Goal: Task Accomplishment & Management: Complete application form

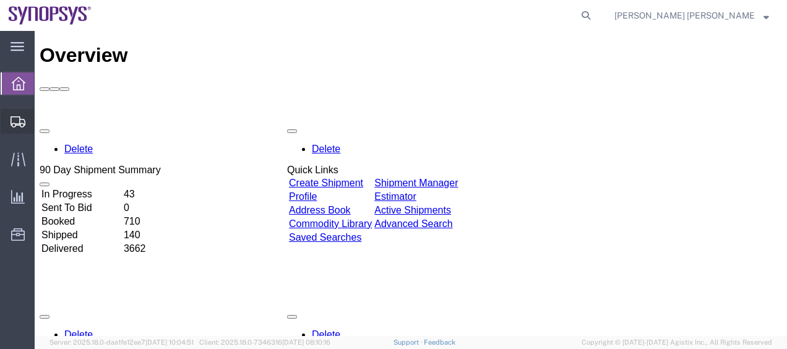
click at [0, 0] on span "Shipment Manager" at bounding box center [0, 0] width 0 height 0
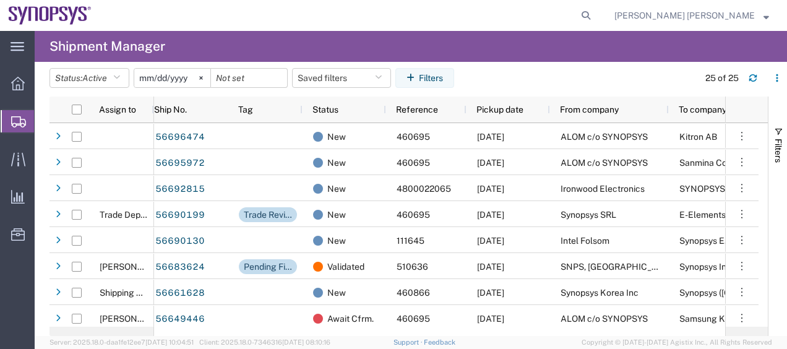
click at [0, 0] on span "Create Shipment" at bounding box center [0, 0] width 0 height 0
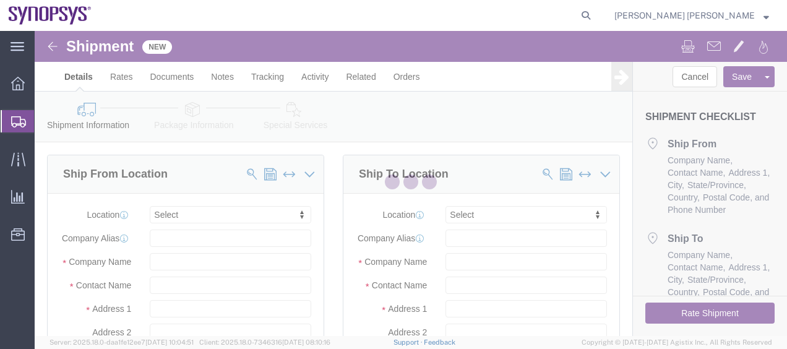
select select
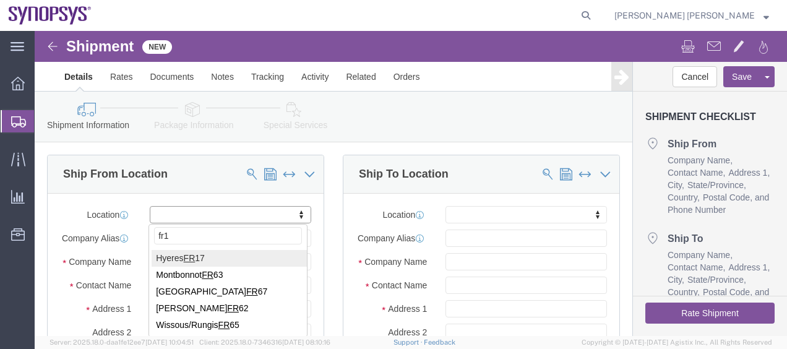
type input "fr17"
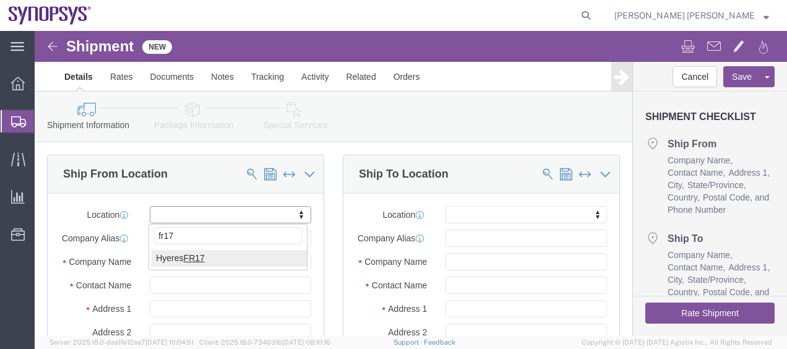
select select "63105"
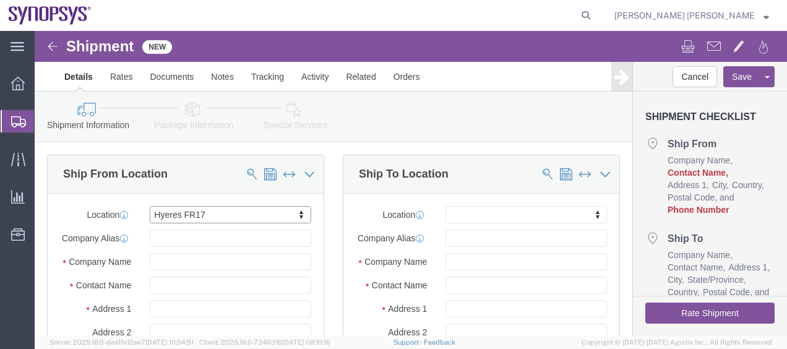
click div "Ship To Location Location My Profile Location [GEOGRAPHIC_DATA] DE04 Agrate Bri…"
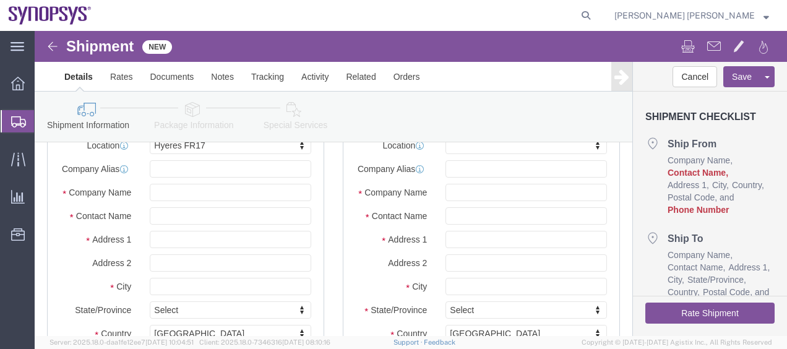
scroll to position [99, 0]
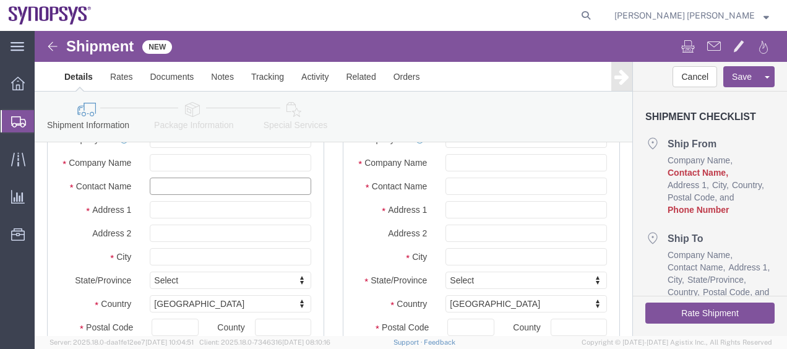
click input "text"
type input "[PERSON_NAME]"
click div "Ship From Location Location Hyeres FR17 My Profile Location [GEOGRAPHIC_DATA] […"
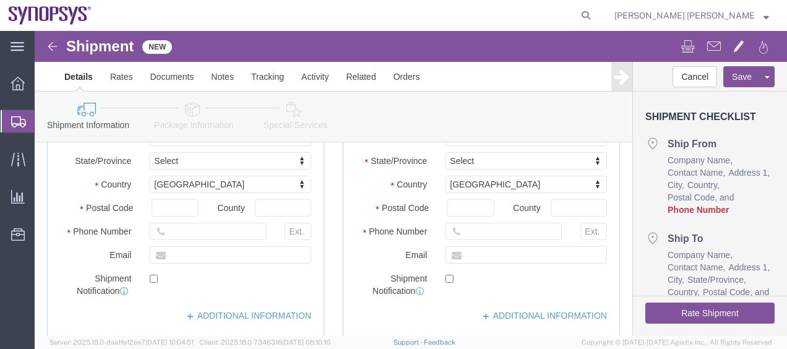
scroll to position [223, 0]
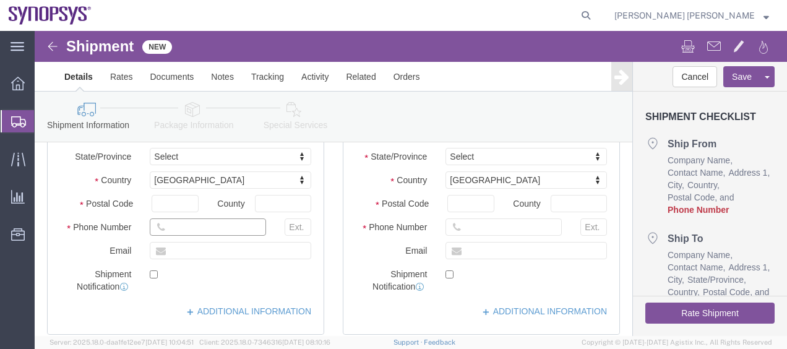
click input "text"
paste input "[PHONE_NUMBER]"
click input "[PHONE_NUMBER]"
click input "33457.60.99.15"
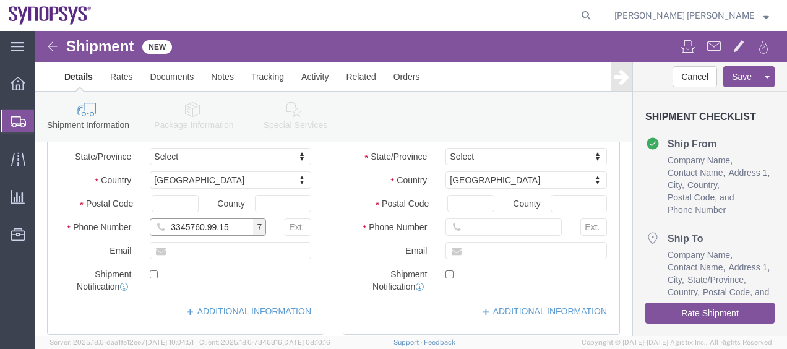
click input "3345760.99.15"
click input "334576099.15"
type input "33457609915"
paste input "[PERSON_NAME][EMAIL_ADDRESS][DOMAIN_NAME]"
click input "text"
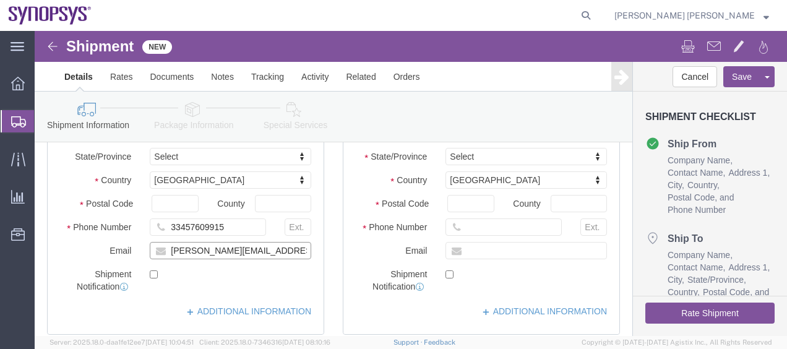
type input "[PERSON_NAME][EMAIL_ADDRESS][DOMAIN_NAME]"
click div "[PERSON_NAME][EMAIL_ADDRESS][DOMAIN_NAME]"
click input "checkbox"
checkbox input "false"
click div "Ship To Location Location My Profile Location [GEOGRAPHIC_DATA] DE04 Agrate Bri…"
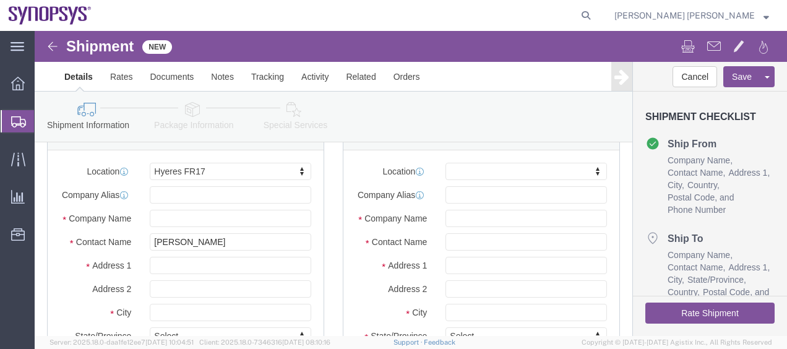
scroll to position [25, 0]
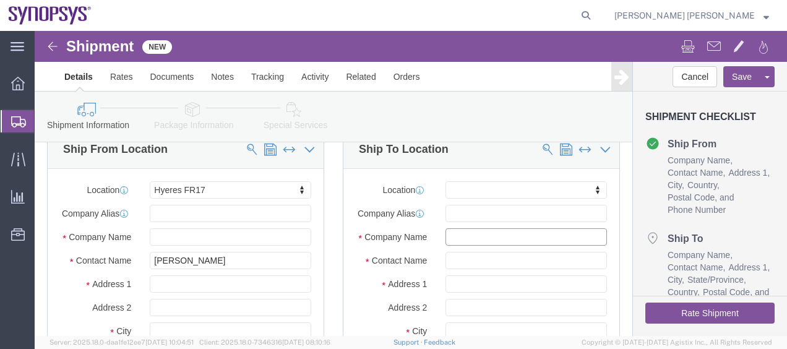
click input "text"
paste input "EDS Technologies Pvt. Ltd"
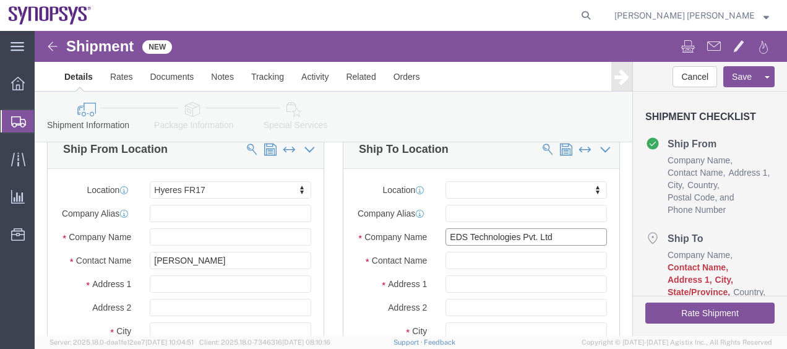
type input "EDS Technologies Pvt. Ltd"
click div
click div "Location My Profile Location [GEOGRAPHIC_DATA] DE04 Agrate Brianza IT01 [GEOGRA…"
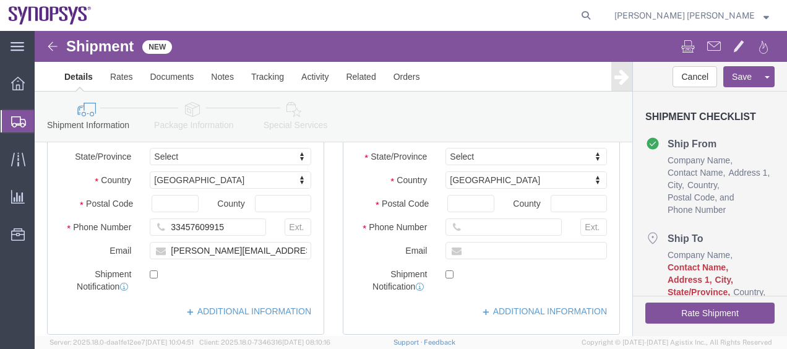
scroll to position [247, 0]
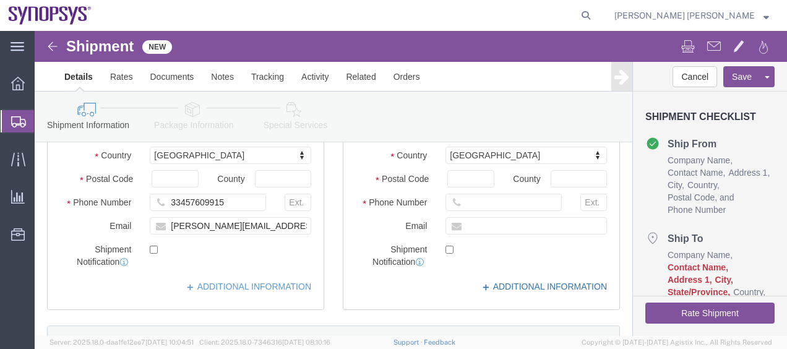
click link "ADDITIONAL INFORMATION"
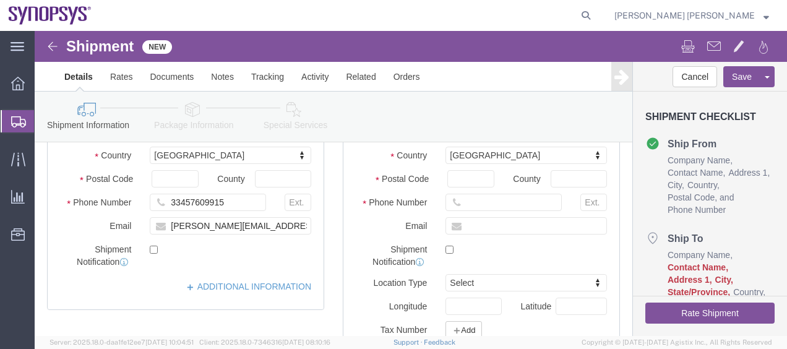
click label "Longitude"
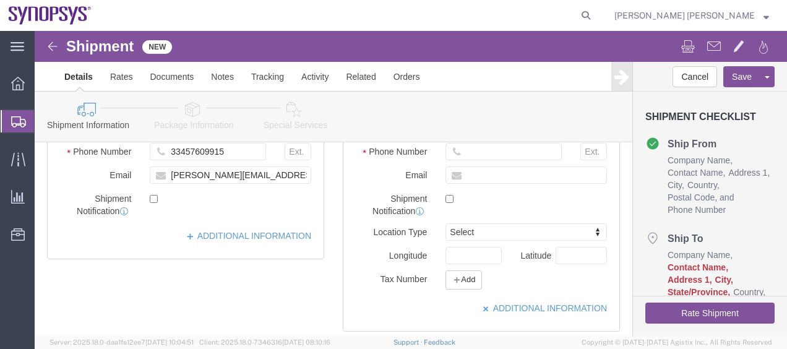
scroll to position [322, 0]
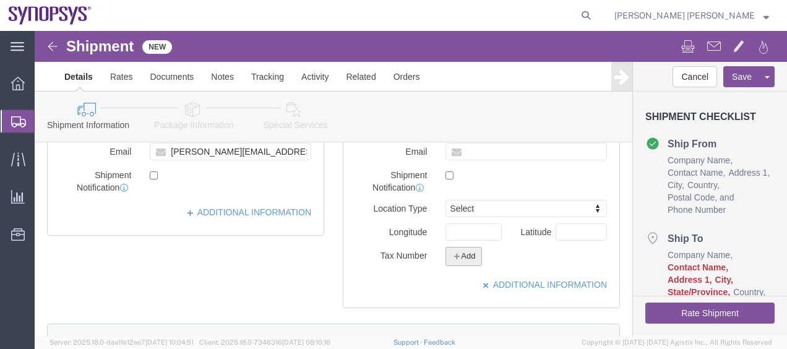
click button "Add"
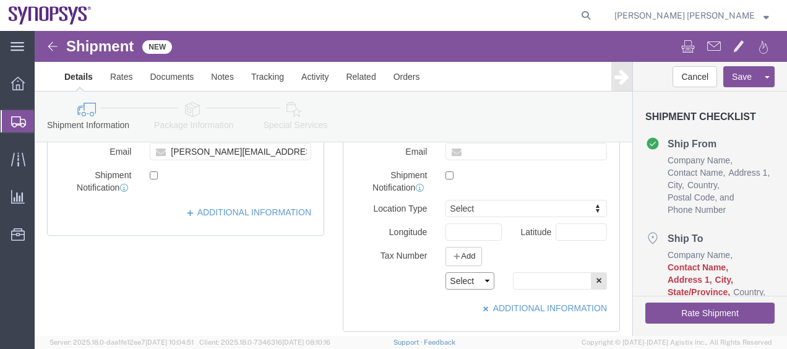
click select "Select EIN EORI TIN VAT Other"
select select "Other"
click select "Select EIN EORI TIN VAT Other"
click input "text"
paste input "29AAACE3142L1ZM"
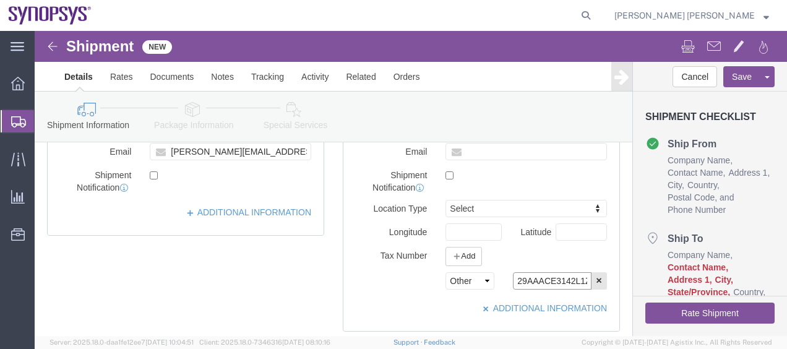
scroll to position [0, 12]
type input "29AAACE3142L1ZM"
click div "Location My Profile Location [GEOGRAPHIC_DATA] DE04 Agrate Brianza IT01 [GEOGRA…"
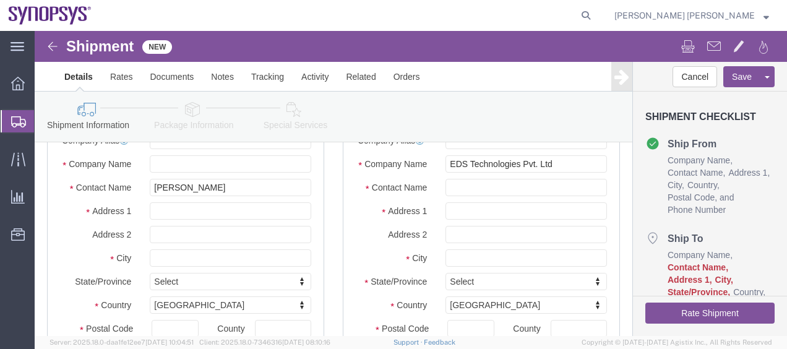
scroll to position [99, 0]
click label "City"
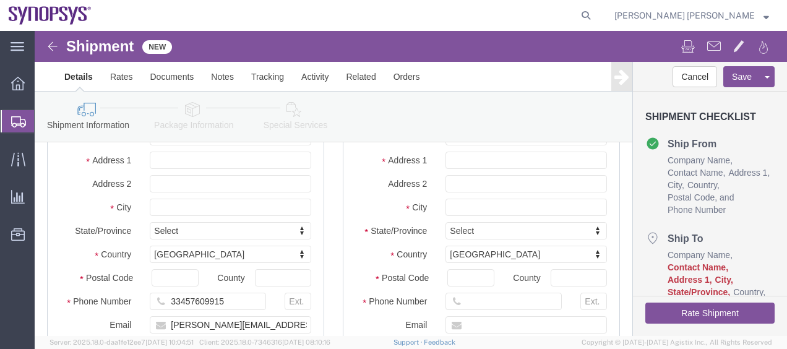
scroll to position [173, 0]
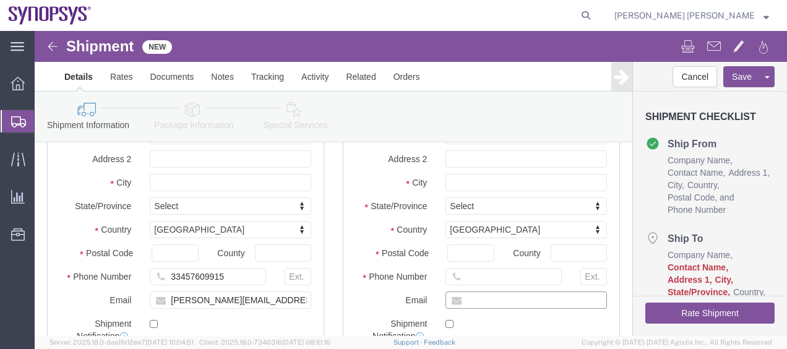
click input "text"
paste input "[PERSON_NAME][EMAIL_ADDRESS][DOMAIN_NAME]"
type input "[PERSON_NAME][EMAIL_ADDRESS][DOMAIN_NAME]"
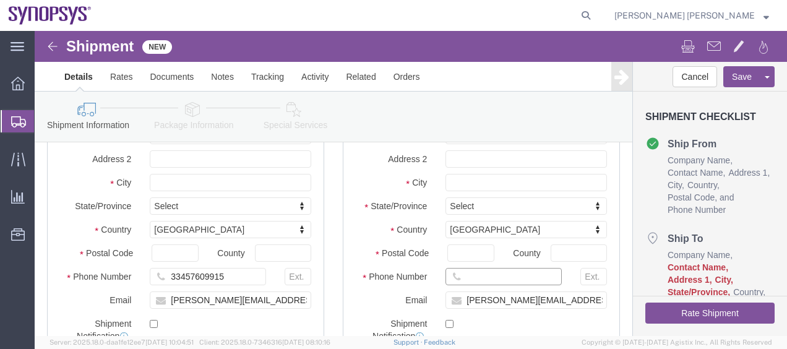
click input "text"
click label "Address 2"
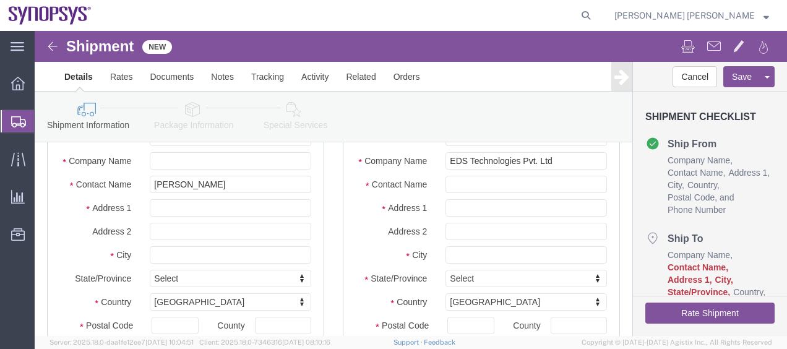
scroll to position [99, 0]
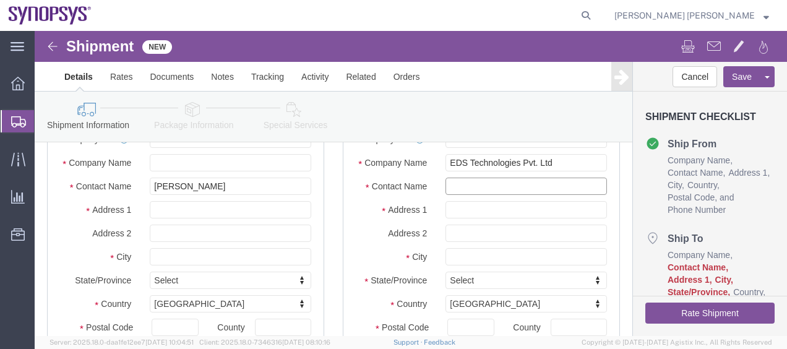
click input "text"
paste input "[PERSON_NAME]"
type input "[PERSON_NAME]"
click input "text"
paste input "The Estate”, II Floor, 121"
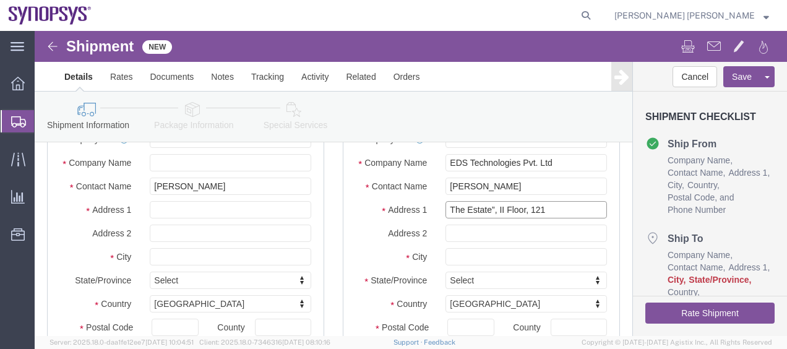
type input "The Estate”, II Floor, 121"
drag, startPoint x: 431, startPoint y: 222, endPoint x: 448, endPoint y: 212, distance: 19.7
click div "Location My Profile Location [GEOGRAPHIC_DATA] DE04 Agrate Brianza IT01 [GEOGRA…"
click input "text"
paste input "[PERSON_NAME][GEOGRAPHIC_DATA]"
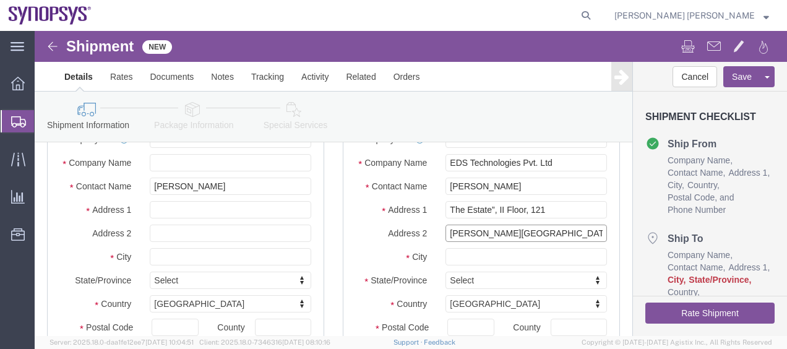
type input "[PERSON_NAME][GEOGRAPHIC_DATA]"
click input "The Estate”, II Floor, 121"
type input "[STREET_ADDRESS]"
click label "City"
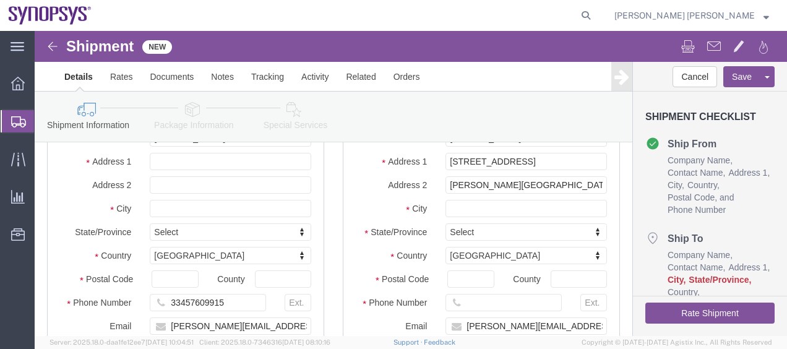
scroll to position [148, 0]
click input "Postal Code"
paste input "560 042"
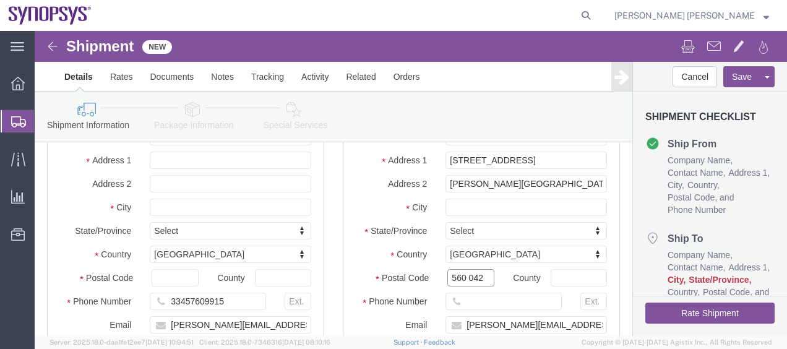
type input "560 042"
click input "text"
paste input "[GEOGRAPHIC_DATA]"
type input "[GEOGRAPHIC_DATA]"
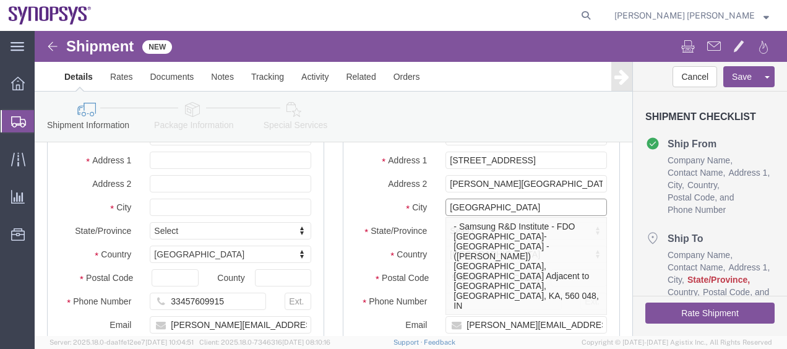
click p "- Samsung R&D Institute - FDO [GEOGRAPHIC_DATA]-[GEOGRAPHIC_DATA] - ([PERSON_NA…"
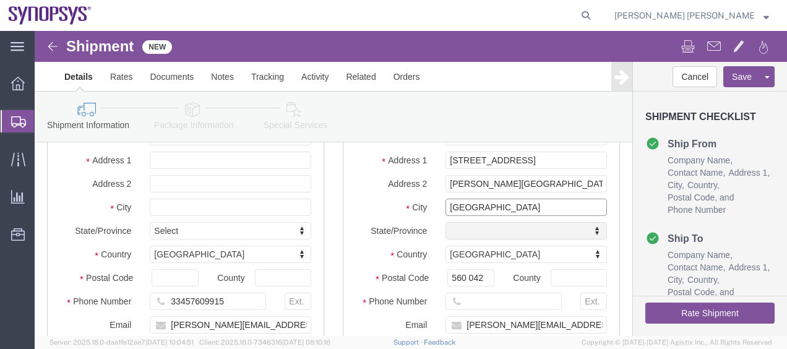
select select "KA"
type input "[GEOGRAPHIC_DATA]"
type input "560 048"
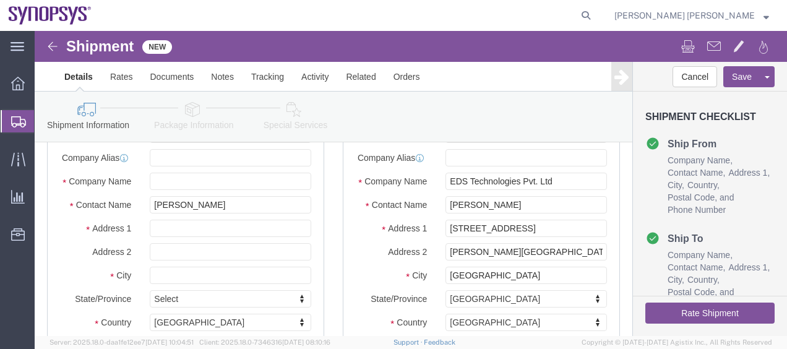
scroll to position [79, 0]
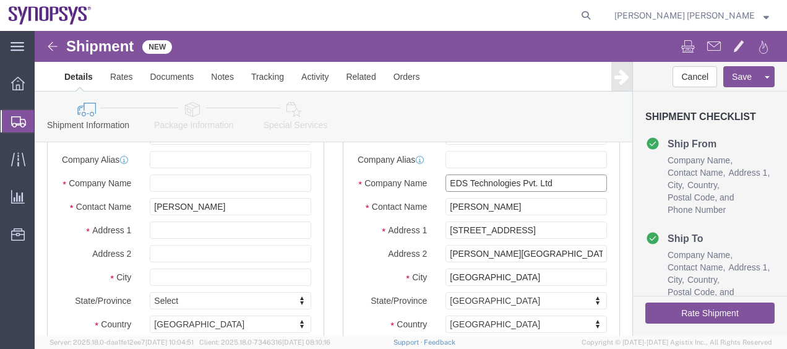
drag, startPoint x: 413, startPoint y: 162, endPoint x: 601, endPoint y: 147, distance: 188.7
click form "Shipment New Details Rates Documents Notes Tracking Activity Related Orders Can…"
type input "S"
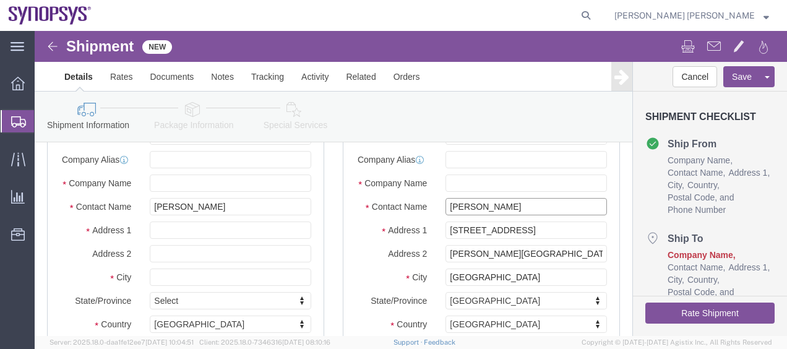
drag, startPoint x: 486, startPoint y: 191, endPoint x: 416, endPoint y: 191, distance: 70.5
click input "[PERSON_NAME]"
type input "B"
drag, startPoint x: 530, startPoint y: 207, endPoint x: 397, endPoint y: 203, distance: 133.1
click div "[STREET_ADDRESS]"
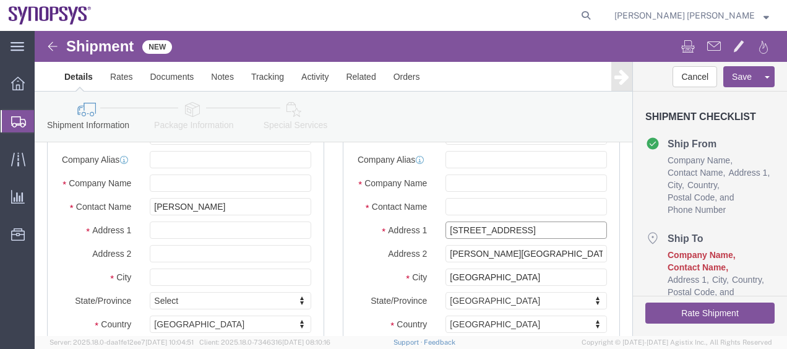
type input "[GEOGRAPHIC_DATA]"
drag, startPoint x: 411, startPoint y: 231, endPoint x: 632, endPoint y: 202, distance: 223.3
click form "Shipment New Details Rates Documents Notes Tracking Activity Related Orders Can…"
type input "[GEOGRAPHIC_DATA] Adjacent to [GEOGRAPHIC_DATA]"
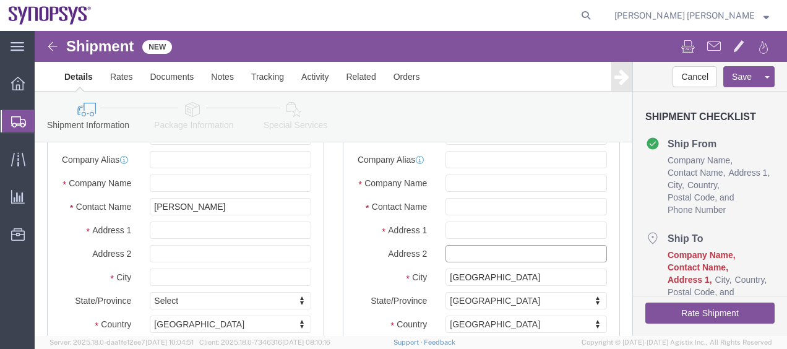
scroll to position [0, 0]
drag, startPoint x: 464, startPoint y: 259, endPoint x: 391, endPoint y: 254, distance: 73.2
click div "City [GEOGRAPHIC_DATA] [GEOGRAPHIC_DATA]"
click label "City"
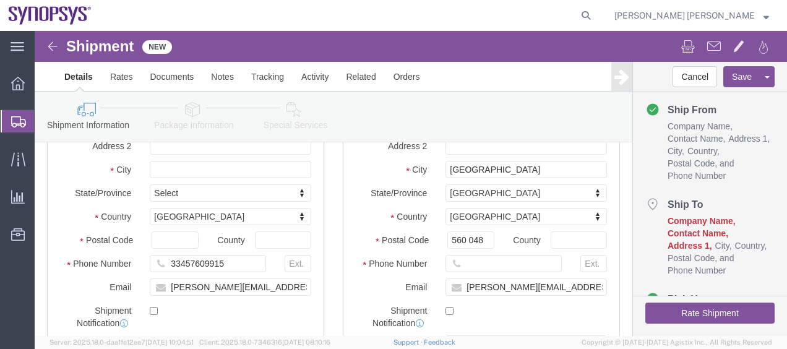
scroll to position [188, 0]
drag, startPoint x: 536, startPoint y: 261, endPoint x: 441, endPoint y: 267, distance: 95.5
click input "[PERSON_NAME][EMAIL_ADDRESS][DOMAIN_NAME]"
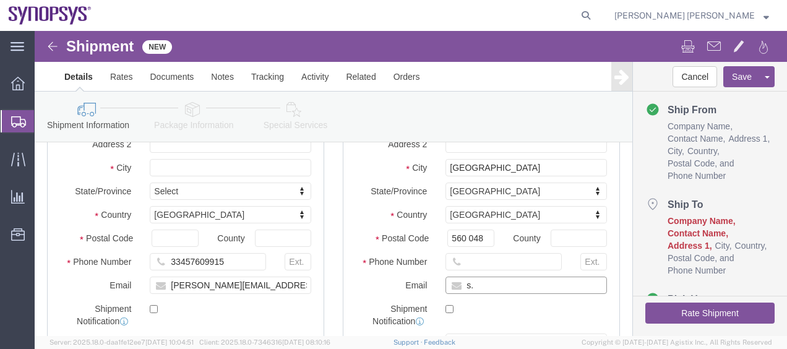
type input "s"
click div "Location My Profile Location [GEOGRAPHIC_DATA] DE04 Agrate Brianza IT01 [GEOGRA…"
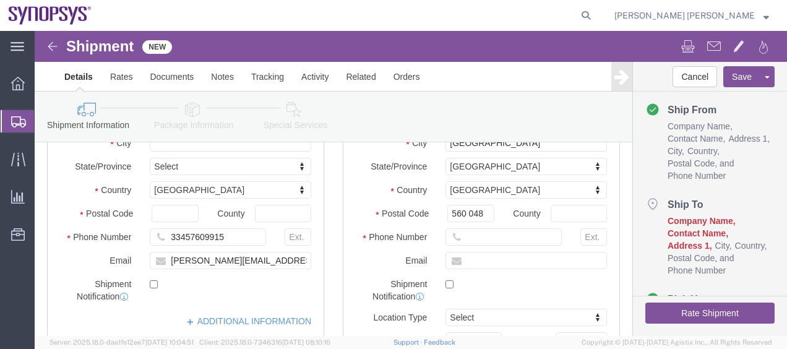
scroll to position [238, 0]
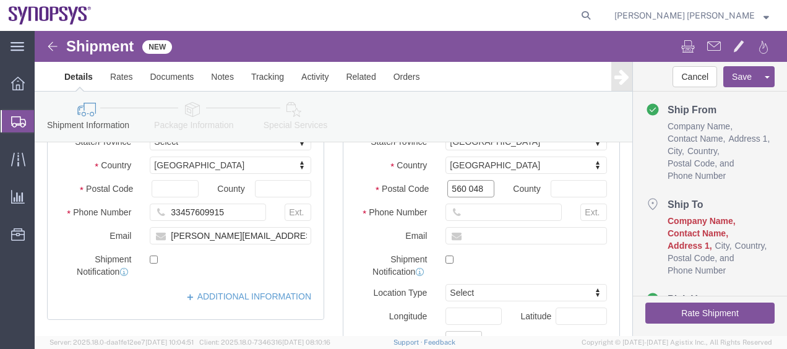
drag, startPoint x: 449, startPoint y: 167, endPoint x: 393, endPoint y: 165, distance: 56.4
click div "Postal Code 560 048"
paste input "2"
type input "560 042"
drag, startPoint x: 485, startPoint y: 194, endPoint x: 405, endPoint y: 196, distance: 80.5
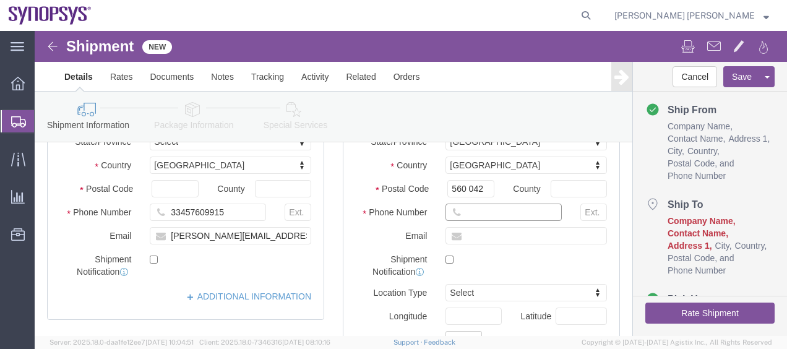
click div
paste input "080 – 4919 0333"
click input "080 – 4919 0333"
type input "0804919 0333"
click input "text"
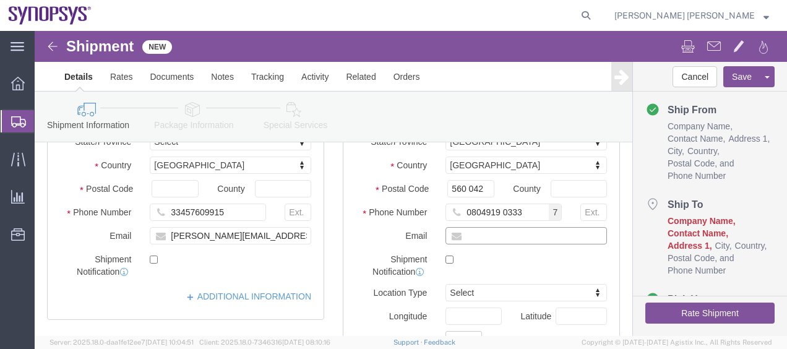
paste input "[PERSON_NAME][EMAIL_ADDRESS][DOMAIN_NAME]"
type input "[PERSON_NAME][EMAIL_ADDRESS][DOMAIN_NAME]"
click label "Email"
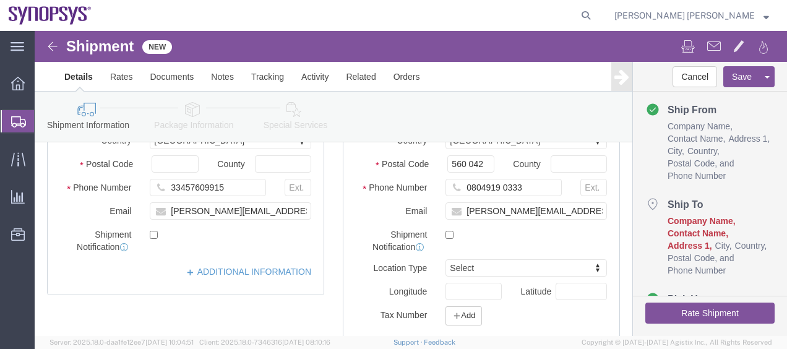
scroll to position [287, 0]
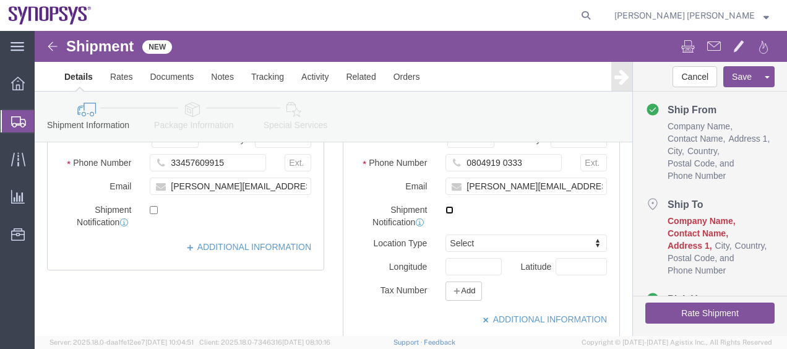
click input "checkbox"
checkbox input "false"
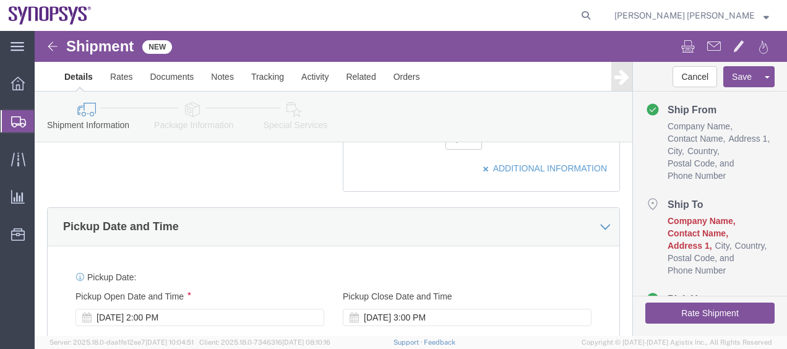
scroll to position [394, 0]
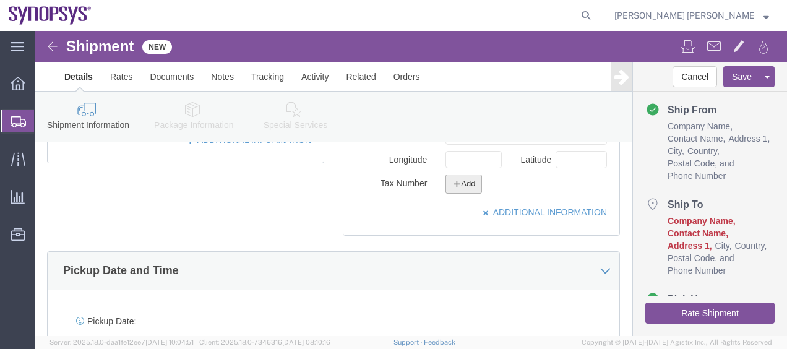
click button "Add"
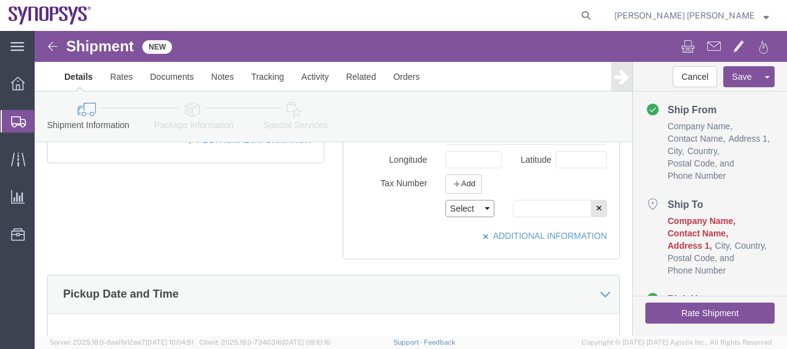
click select "Select EIN EORI TIN VAT Other"
select select "Other"
click select "Select EIN EORI TIN VAT Other"
click input "text"
paste input "29AAACE3142L1ZM"
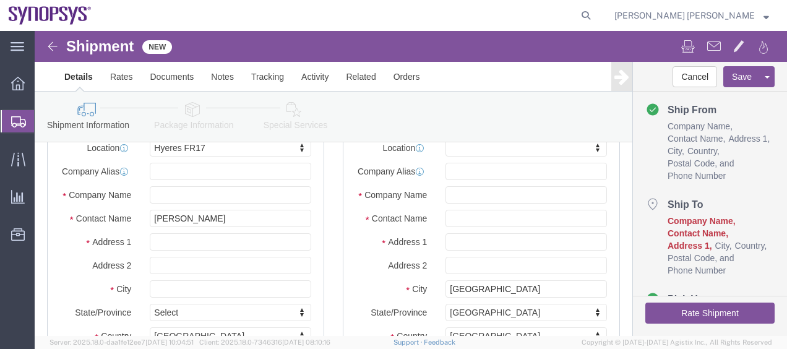
scroll to position [59, 0]
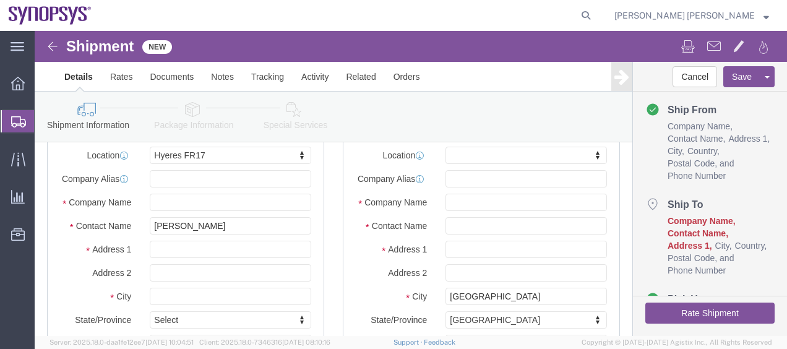
type input "29AAACE3142L1ZM"
click input "text"
paste input "EDS Technologies Pvt. Ltd"
type input "EDS Technologies Pvt. Ltd"
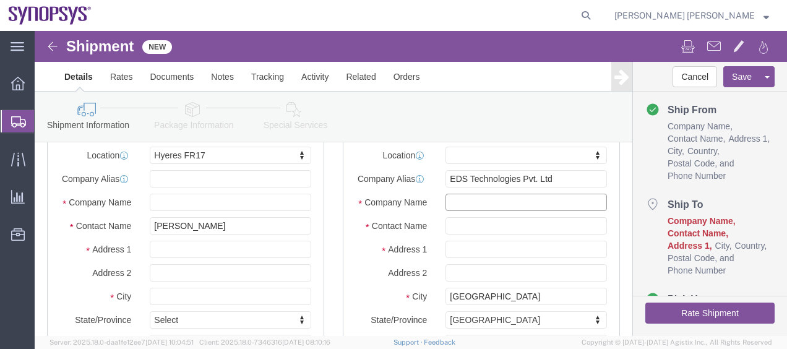
click input "text"
paste input "The Estate”, II Floor, 121"
click input "The Estate”, II Floor, 121"
type input "[STREET_ADDRESS]"
click input "text"
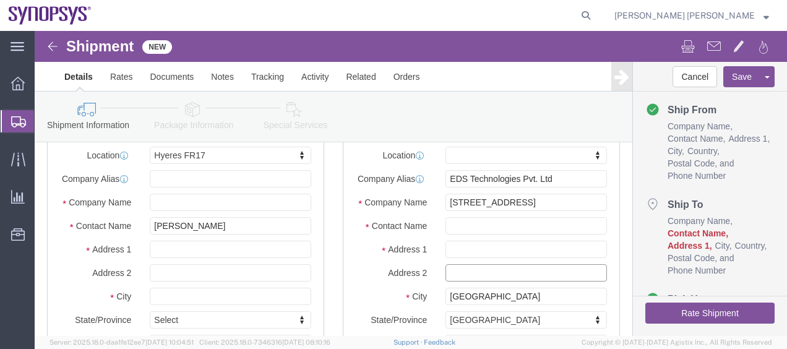
paste input "[PERSON_NAME][GEOGRAPHIC_DATA],"
type input "[PERSON_NAME][GEOGRAPHIC_DATA],"
drag, startPoint x: 514, startPoint y: 174, endPoint x: 384, endPoint y: 176, distance: 129.9
click div "Company Name The Estate, II Floor, 121"
click input "text"
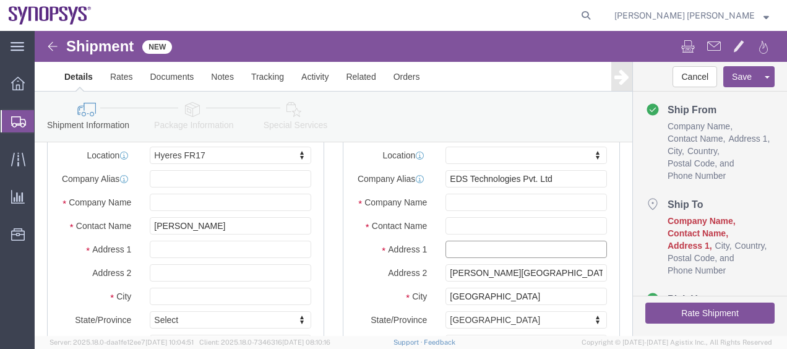
paste input "[STREET_ADDRESS]"
type input "[STREET_ADDRESS]"
drag, startPoint x: 510, startPoint y: 147, endPoint x: 392, endPoint y: 144, distance: 118.2
click div "Company Alias EDS Technologies Pvt. Ltd"
click input "text"
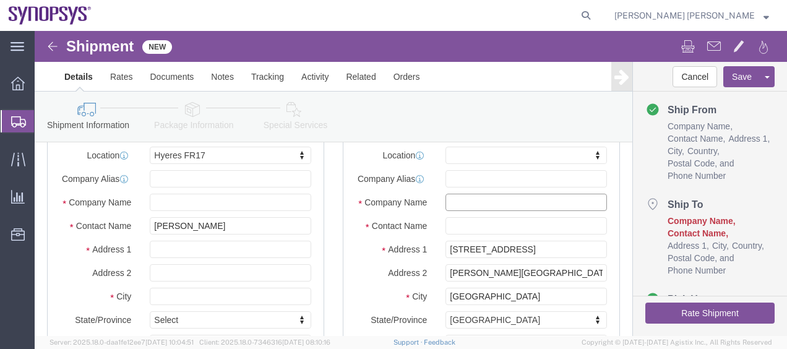
paste input "EDS Technologies Pvt. Ltd"
type input "EDS Technologies Pvt. Ltd"
click input "text"
paste input "[PERSON_NAME]"
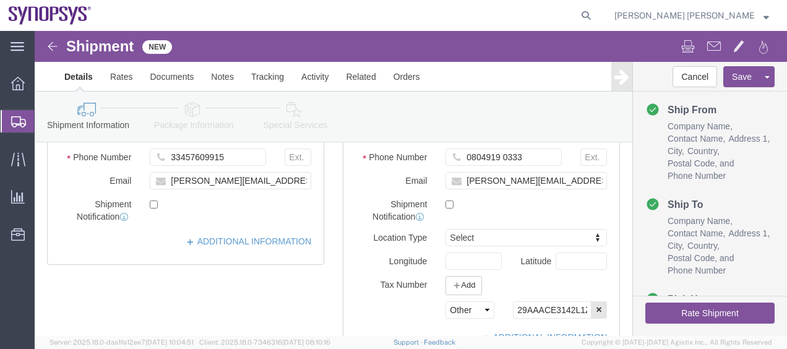
scroll to position [303, 0]
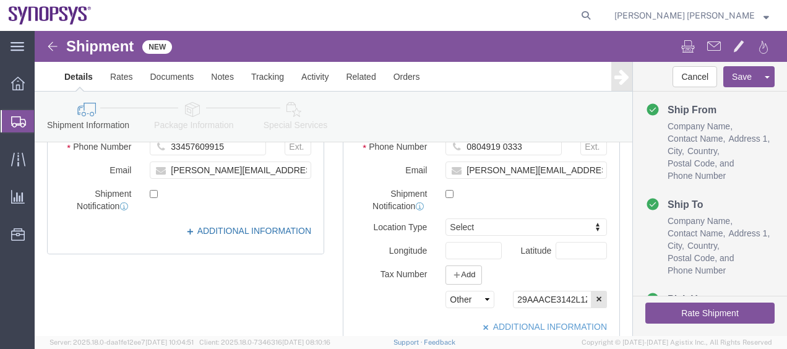
type input "[PERSON_NAME]"
click link "ADDITIONAL INFORMATION"
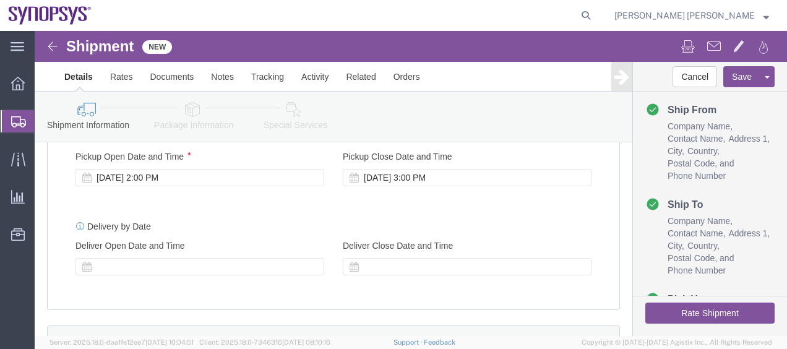
scroll to position [630, 0]
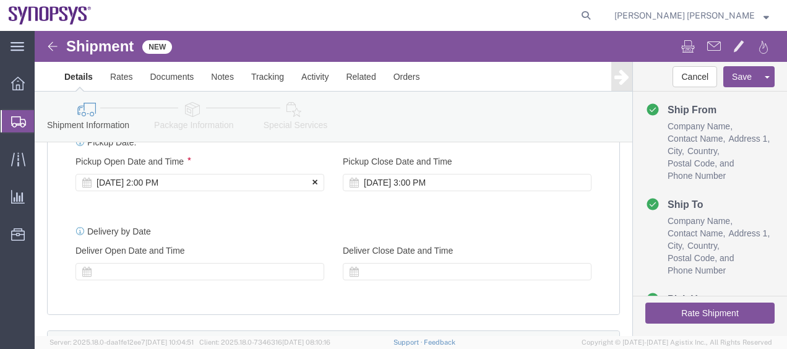
click icon
click link "Package Information"
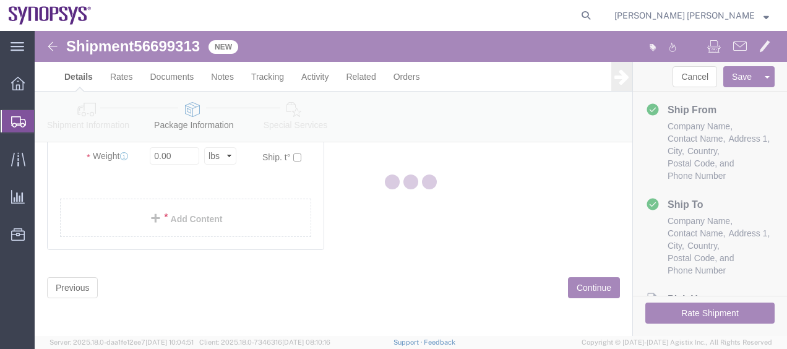
scroll to position [110, 0]
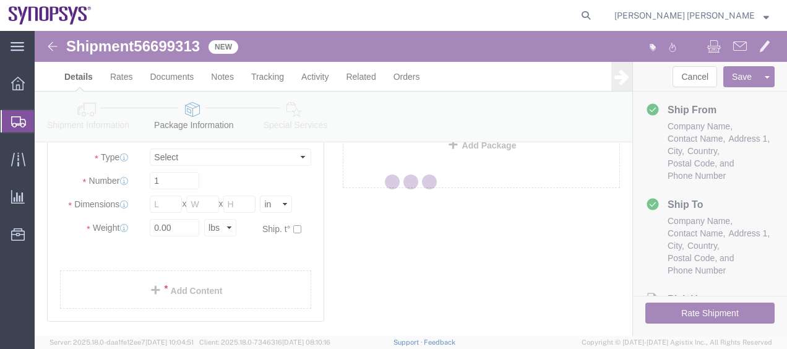
select select "CBOX"
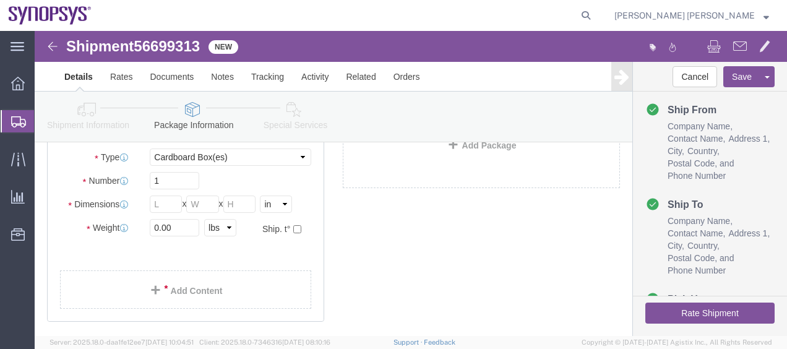
click div "Add Package"
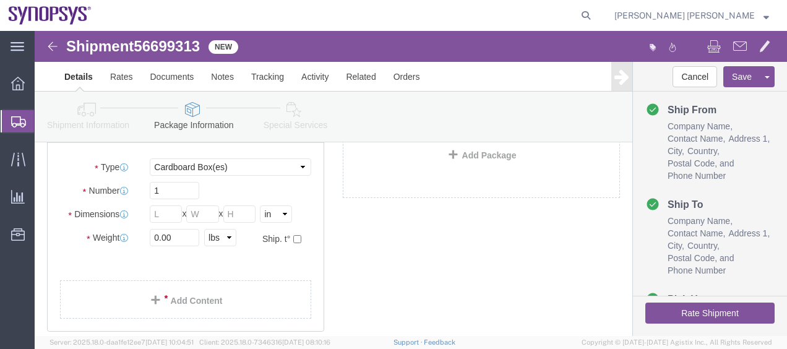
scroll to position [99, 0]
click div "x Package Type Select Bale(s) Basket(s) Bolt(s) Bottle(s) Buckets Bulk Bundle(s…"
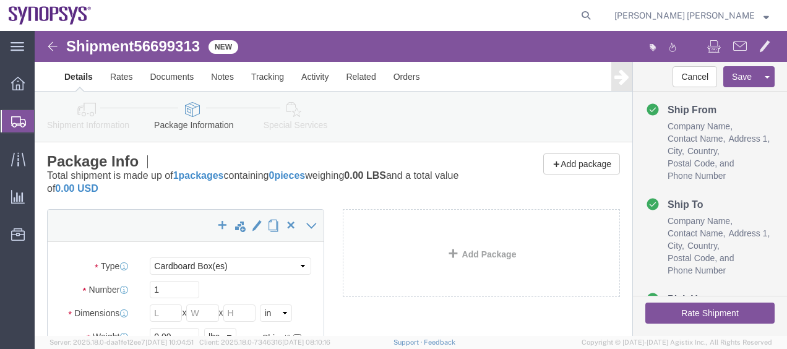
scroll to position [0, 0]
click div "Package Info Total shipment is made up of 1 packages containing 0 pieces weighi…"
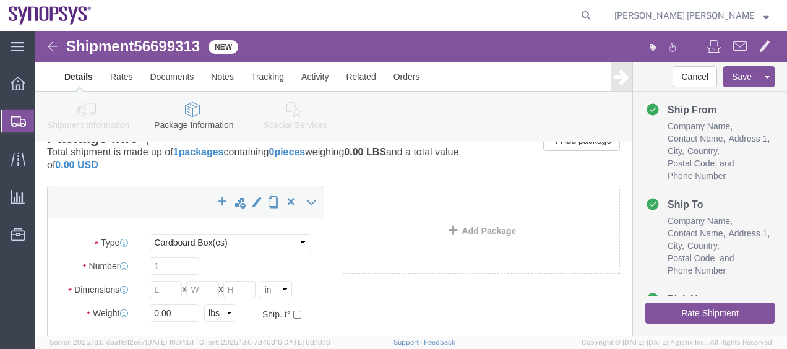
click div "Add Package"
click div "x Package Type Select Bale(s) Basket(s) Bolt(s) Bottle(s) Buckets Bulk Bundle(s…"
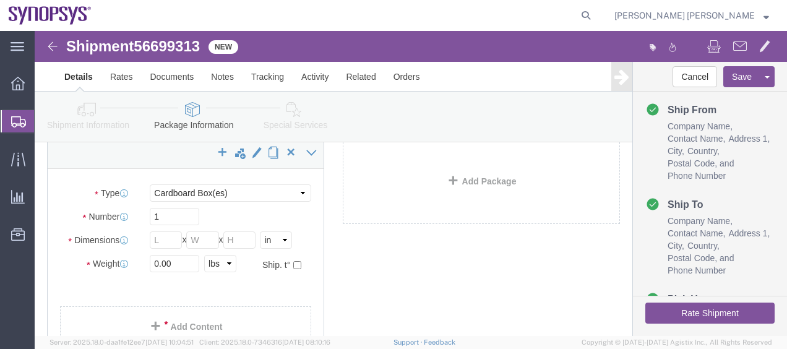
scroll to position [99, 0]
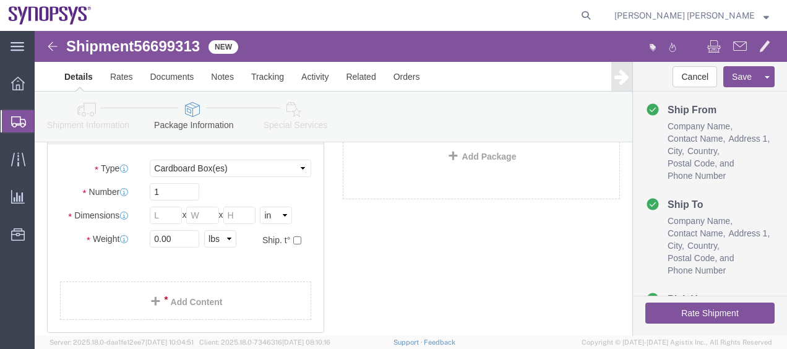
click div "x Package Type Select Bale(s) Basket(s) Bolt(s) Bottle(s) Buckets Bulk Bundle(s…"
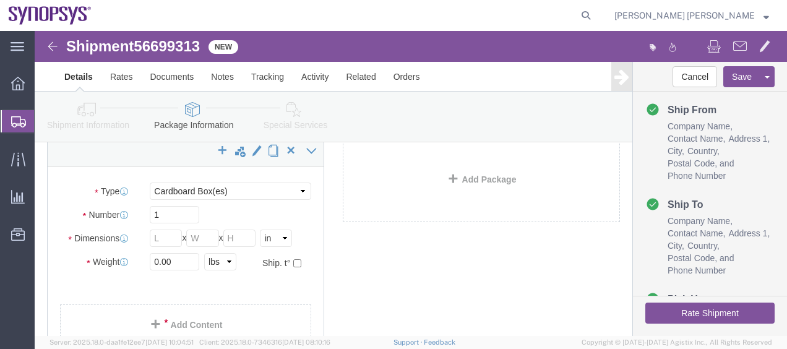
scroll to position [74, 0]
click div "x Package Type Select Bale(s) Basket(s) Bolt(s) Bottle(s) Buckets Bulk Bundle(s…"
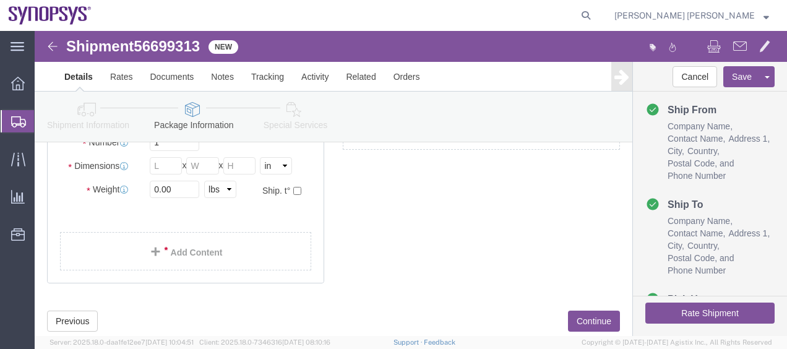
scroll to position [124, 0]
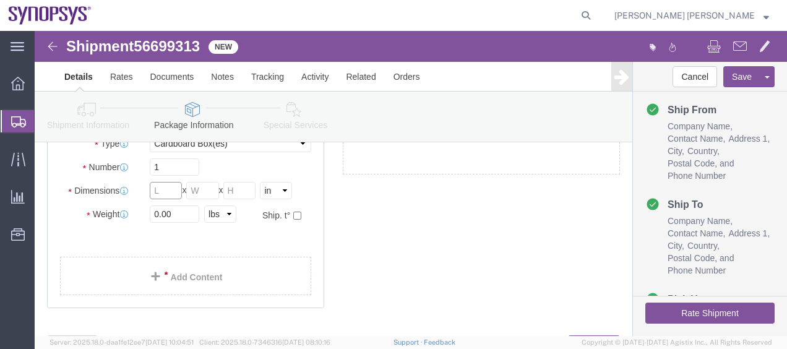
click input "text"
click select "Select kgs lbs"
select select "KGS"
click select "Select kgs lbs"
click input "text"
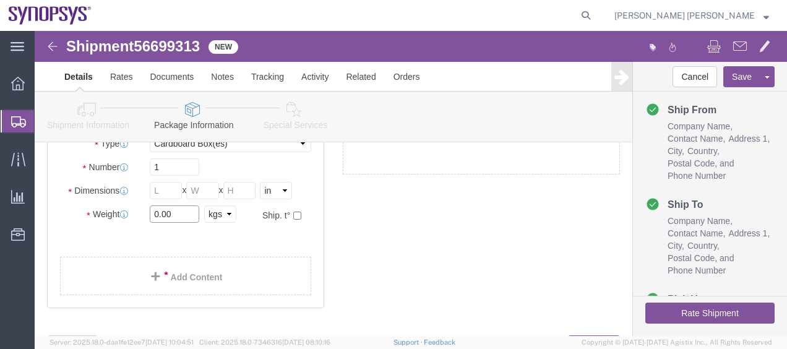
click input "0.00"
type input "0"
type input "7.5"
click input "text"
type input "50"
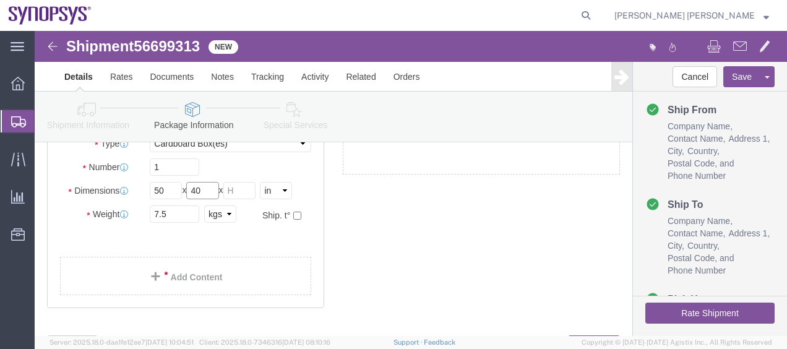
type input "40"
type input "30"
click link "Add Content"
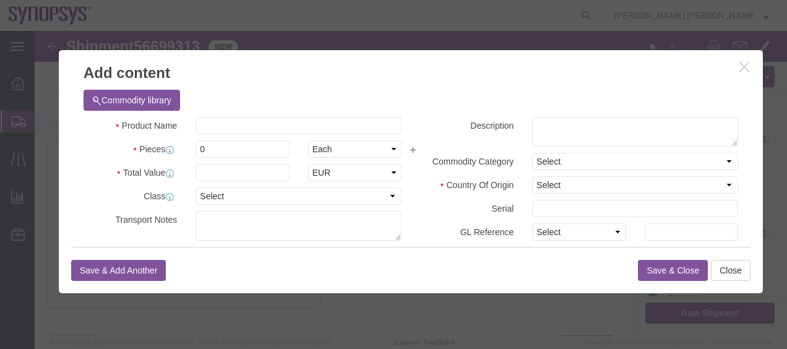
click div "Commodity library"
click input "text"
paste input "Mini-Diff V2 - RGB - BRDF HW"
type input "Mini-Diff V2 - RGB - BRDF HW"
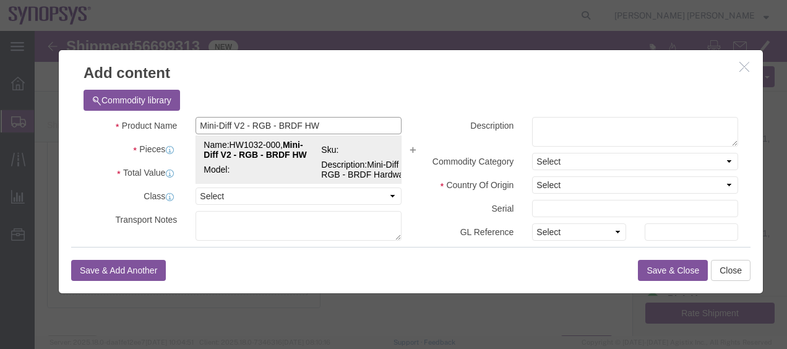
click strong "Mini-Diff V2 - RGB - BRDF HW"
type input "2188.32"
select select "USD"
select select "FR"
type input "9027.50.9000"
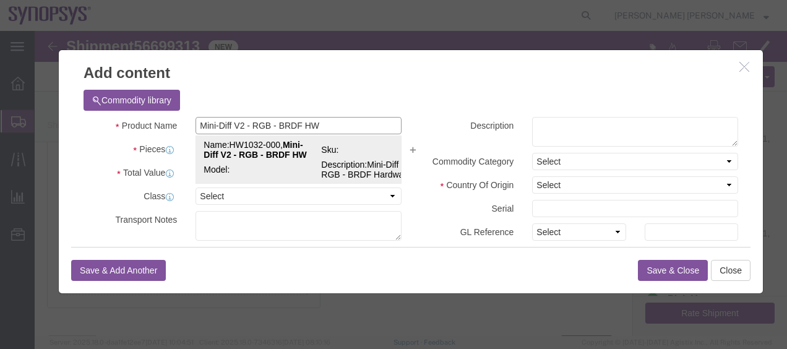
type input "EAR99"
select select "BIS"
type input "9027.50.8060"
type input "HW1032-000, Mini-Diff V2 - RGB - BRDF HW"
type textarea "Mini-Diff V2 - RGB - BRDF Hardware"
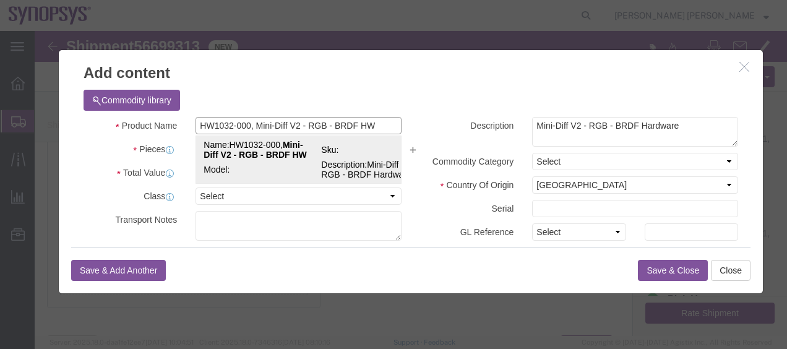
select select "NLR"
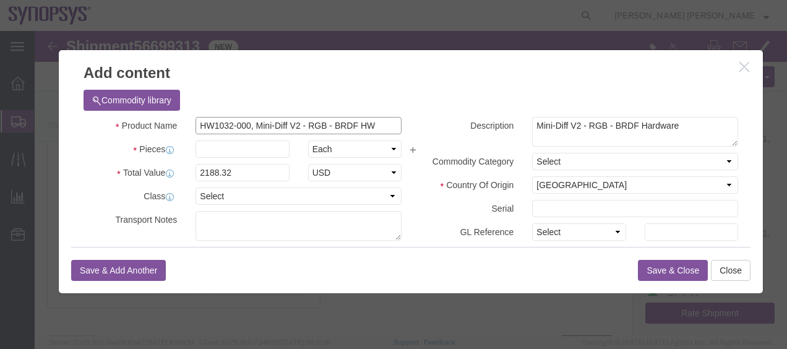
type input "HW1032-000, Mini-Diff V2 - RGB - BRDF HW"
drag, startPoint x: 205, startPoint y: 142, endPoint x: 167, endPoint y: 142, distance: 38.4
click input "2188.32"
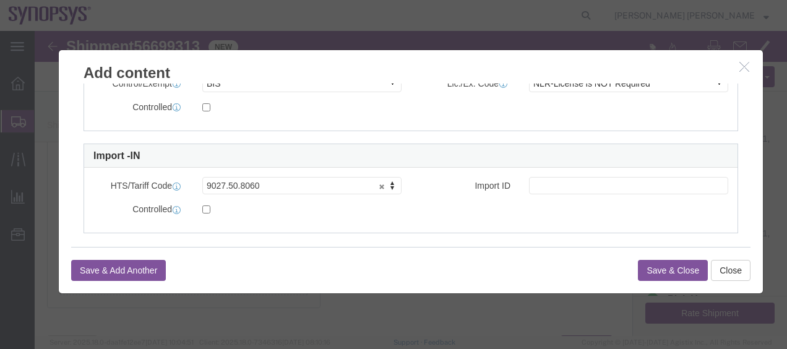
scroll to position [416, 0]
type input "2625.98"
click button "Save & Close"
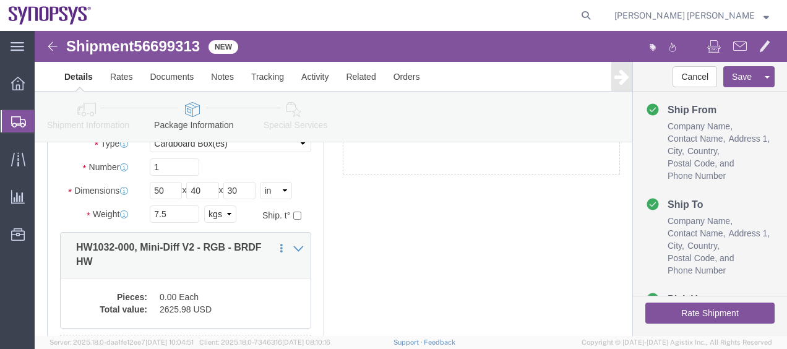
click div "x Package Type Select Bale(s) Basket(s) Bolt(s) Bottle(s) Buckets Bulk Bundle(s…"
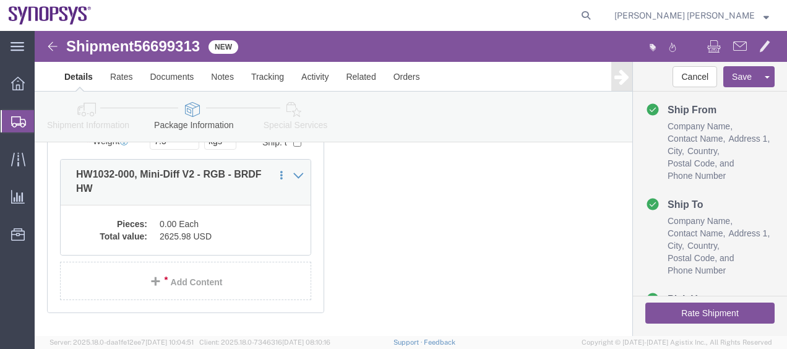
scroll to position [198, 0]
click dd "2625.98 USD"
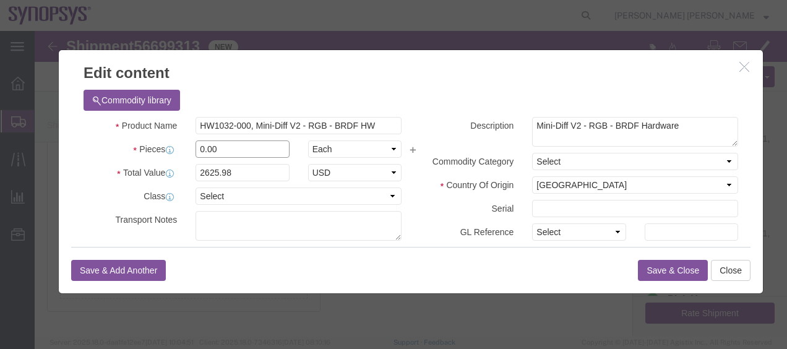
drag, startPoint x: 197, startPoint y: 121, endPoint x: 139, endPoint y: 110, distance: 58.5
click div "Pieces 0.00 Select Bag Barrels 100Board Feet Bottle Box Blister Pack Carats Can…"
type input "1"
click button "Save & Close"
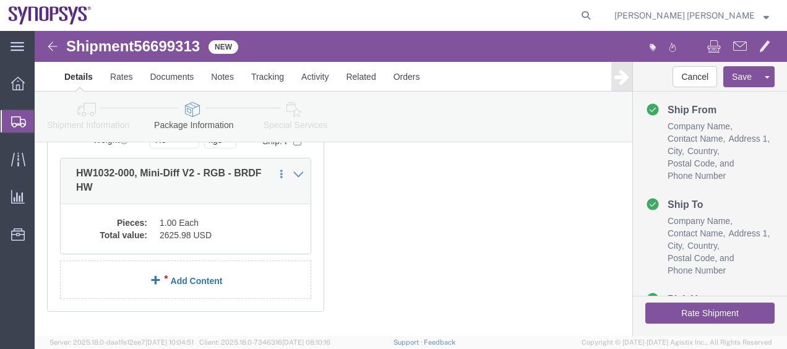
click link "Add Content"
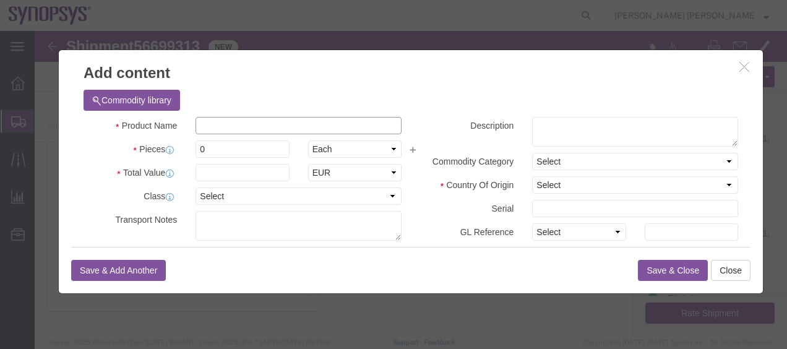
click input "text"
paste input "Mini-Diff V2 - RGB BTDF Option HW"
type input "Mini-Diff V2 - RGB BTDF Option HW"
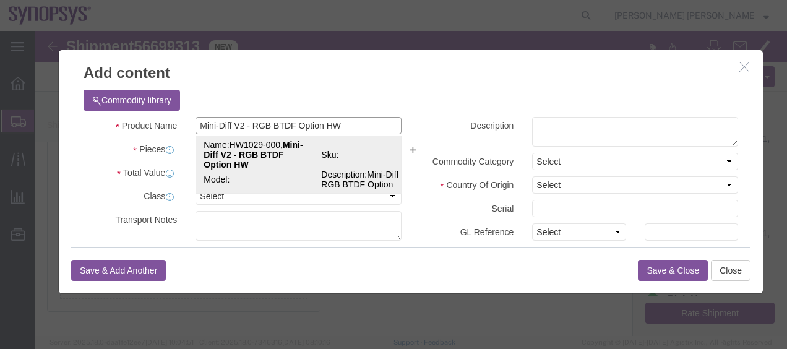
click strong "Mini-Diff V2 - RGB BTDF Option HW"
type input "588.57"
select select "USD"
select select "FR"
type input "9027.50.00"
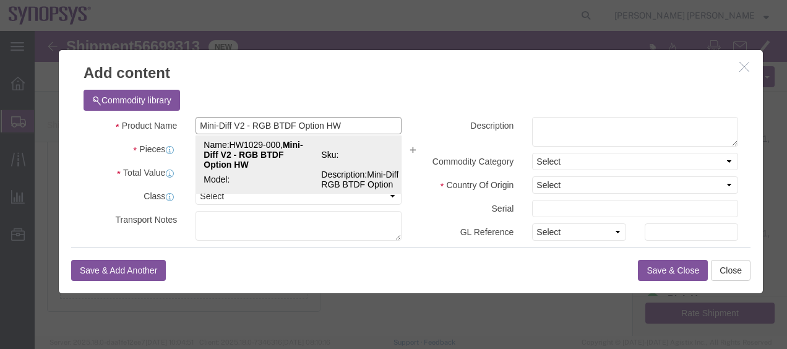
type input "EAR99"
select select "BIS"
checkbox input "false"
type input "HW1029-000, Mini-Diff V2 - RGB BTDF Option HW"
type textarea "Mini-Diff V2 - RGB BTDF Option"
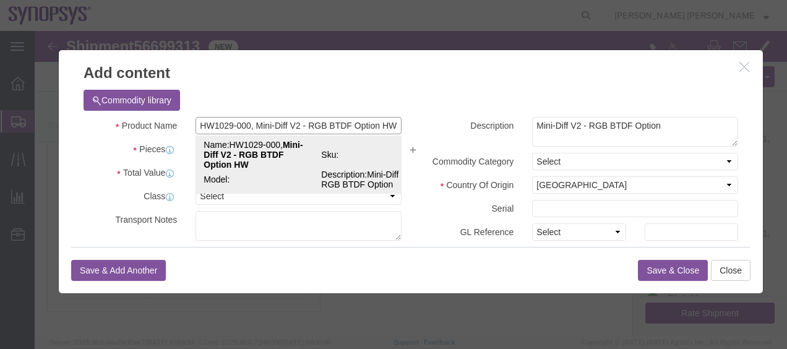
select select "NLR"
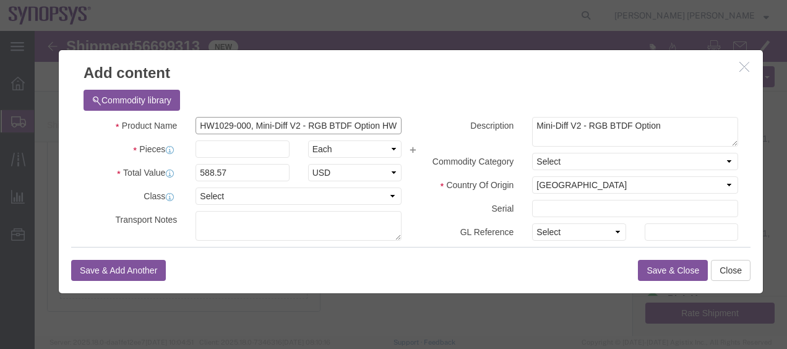
drag, startPoint x: 210, startPoint y: 95, endPoint x: 141, endPoint y: 88, distance: 69.6
click div "Product Name HW1029-000, Mini-Diff V2 - RGB BTDF Option HW Mini-Diff V2 - RGB B…"
type input "HW1029-000, Mini-Diff V2 - RGB BTDF Option HW"
drag, startPoint x: 196, startPoint y: 146, endPoint x: 130, endPoint y: 148, distance: 65.6
click div "Total Value 588.57 Select ADP AED AFN ALL AMD AOA ARS ATS AUD AWG AZN BAM BBD B…"
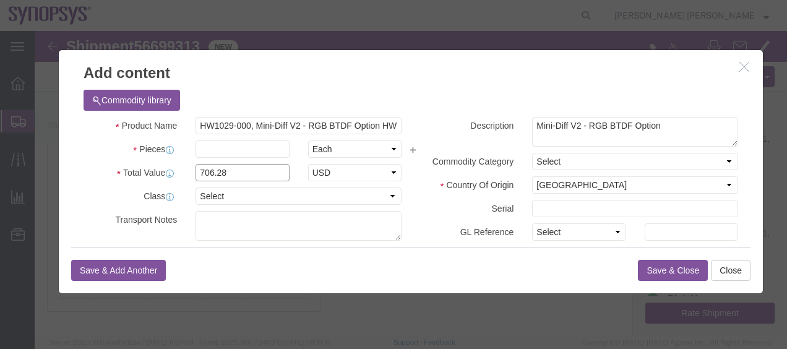
type input "706.28"
click button "Save & Close"
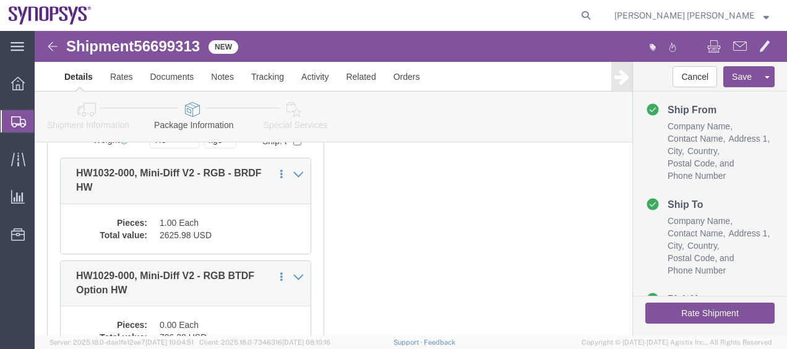
click div "x Package Type Select Bale(s) Basket(s) Bolt(s) Bottle(s) Buckets Bulk Bundle(s…"
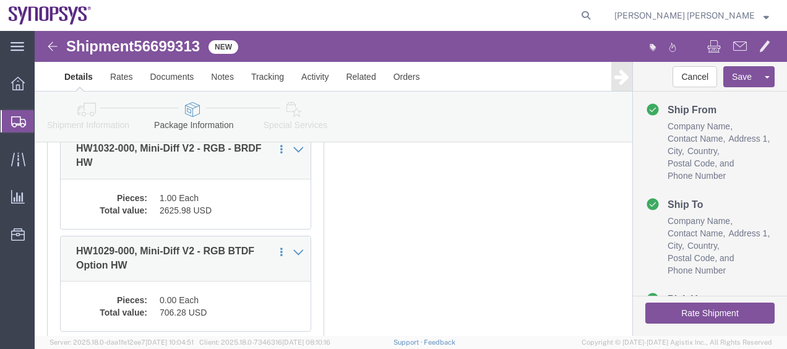
scroll to position [272, 0]
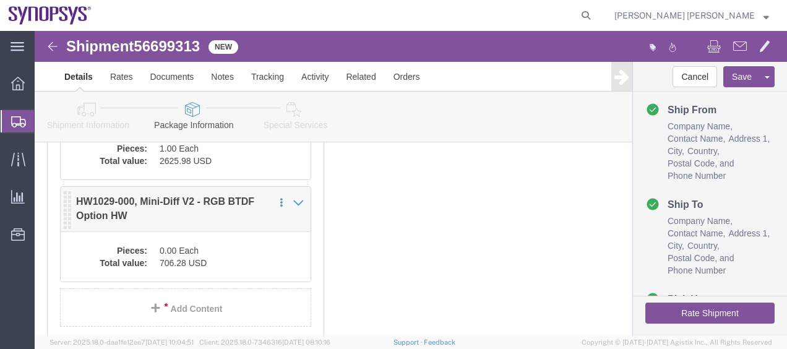
click dd "0.00 Each"
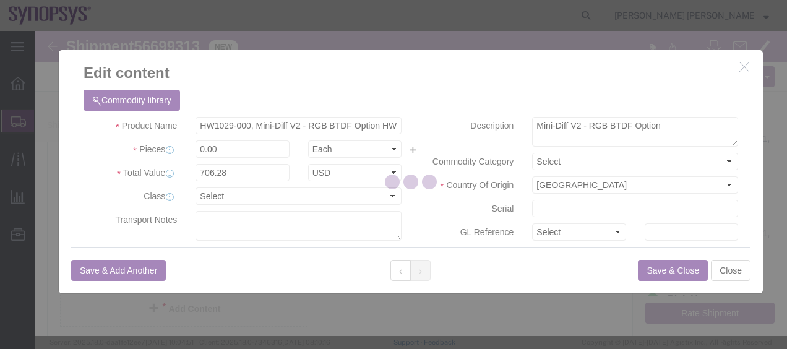
drag, startPoint x: 229, startPoint y: 150, endPoint x: 153, endPoint y: 116, distance: 83.4
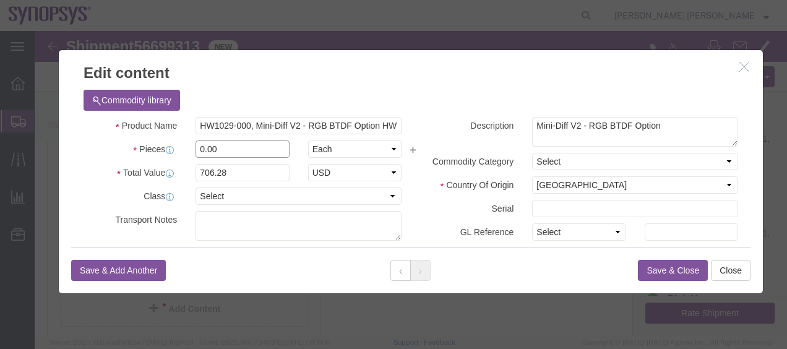
drag, startPoint x: 189, startPoint y: 118, endPoint x: 142, endPoint y: 110, distance: 47.6
click div "Pieces 0.00 Select Bag Barrels 100Board Feet Bottle Box Blister Pack Carats Can…"
type input "1"
click button "Save & Close"
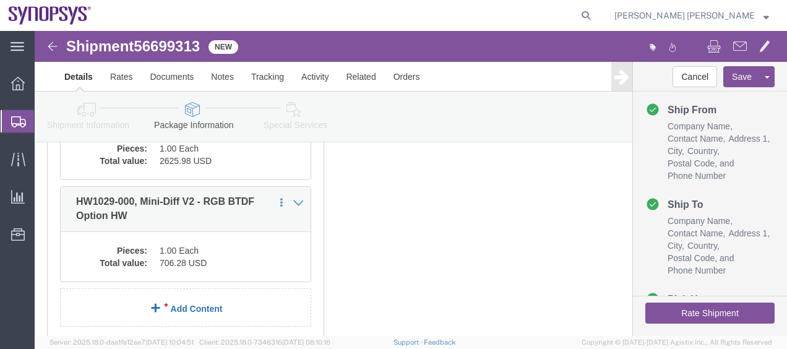
click link "Add Content"
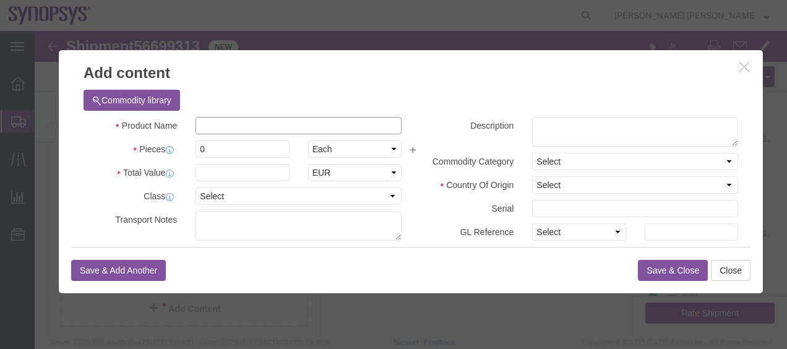
click input "text"
paste input "Mini-Diff - Black Reflection Standard HW"
click div "Commodity library"
click input "Mini-Diff - Black Reflection Standard HW"
drag, startPoint x: 309, startPoint y: 95, endPoint x: 191, endPoint y: 84, distance: 118.7
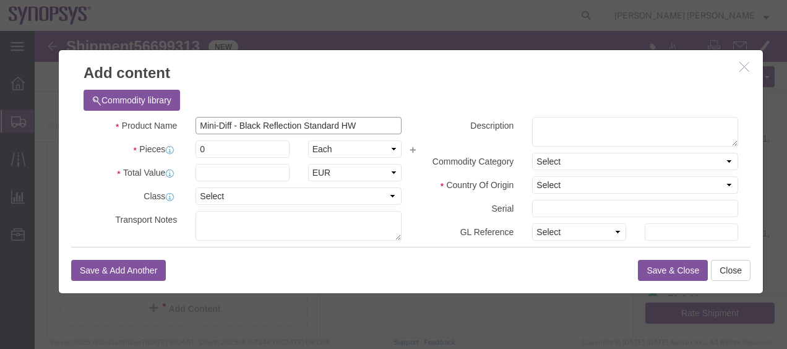
click div "Commodity library Product Name Mini-Diff - Black Reflection Standard HW Pieces …"
type input "W"
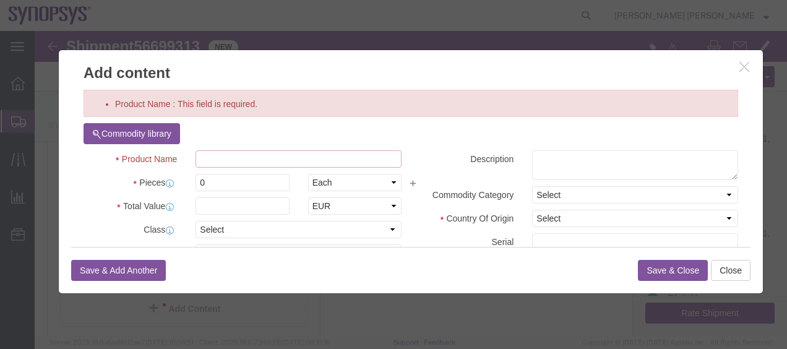
paste input "HW1024-00"
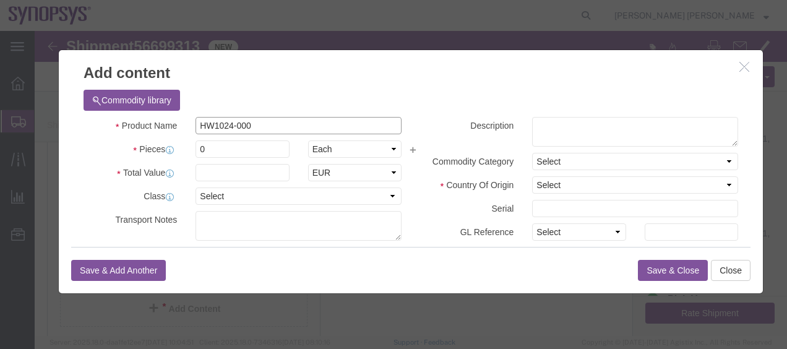
paste input "Mini-Diff - Black Reflection Standard HW"
type input "HW1024-000 Mini-Diff - Black Reflection Standard HW"
click textarea
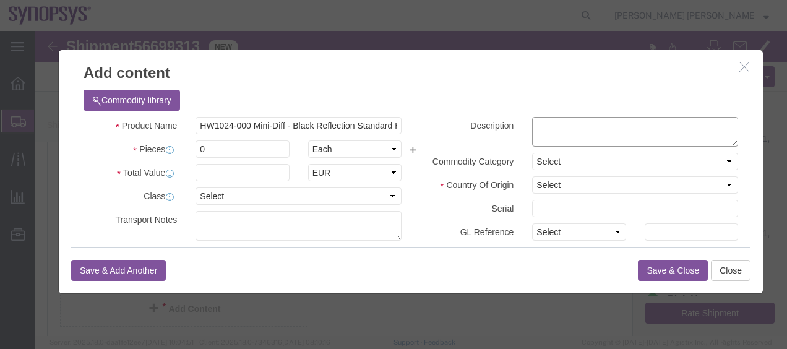
paste textarea "Mini-Diff - Black Reflection Standard HW"
type textarea "Mini-Diff - Black Reflection Standard HW"
drag, startPoint x: 224, startPoint y: 111, endPoint x: 152, endPoint y: 111, distance: 71.8
click div "0"
type input "1"
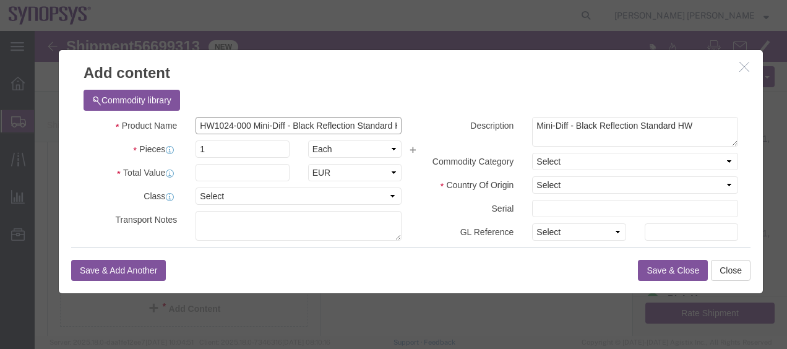
drag, startPoint x: 211, startPoint y: 98, endPoint x: 154, endPoint y: 100, distance: 56.9
click div "HW1024-000 Mini-Diff - Black Reflection Standard HW"
click input "text"
type input "55.12"
click select "Select [GEOGRAPHIC_DATA] [GEOGRAPHIC_DATA] [GEOGRAPHIC_DATA] [GEOGRAPHIC_DATA] …"
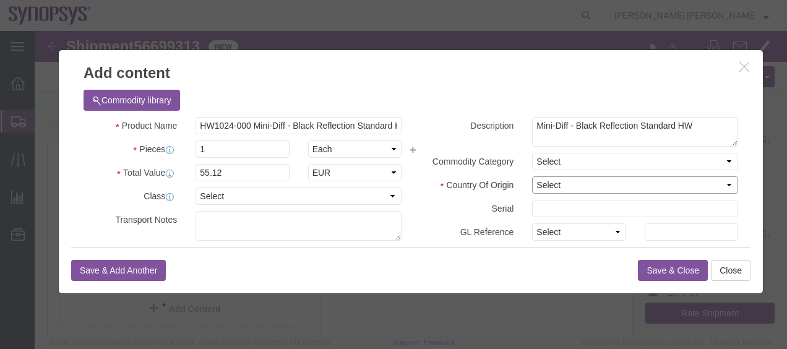
select select "FR"
click select "Select [GEOGRAPHIC_DATA] [GEOGRAPHIC_DATA] [GEOGRAPHIC_DATA] [GEOGRAPHIC_DATA] …"
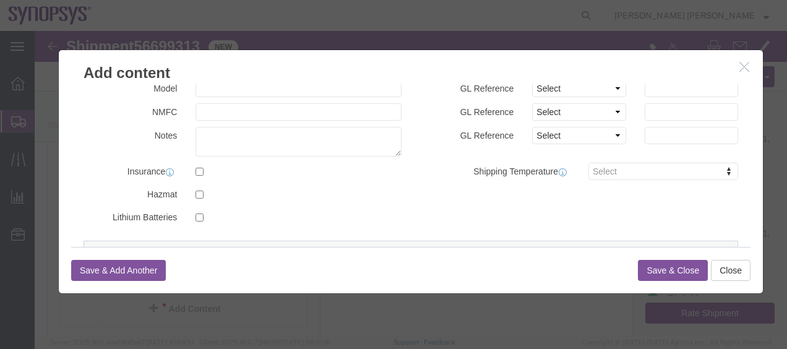
scroll to position [236, 0]
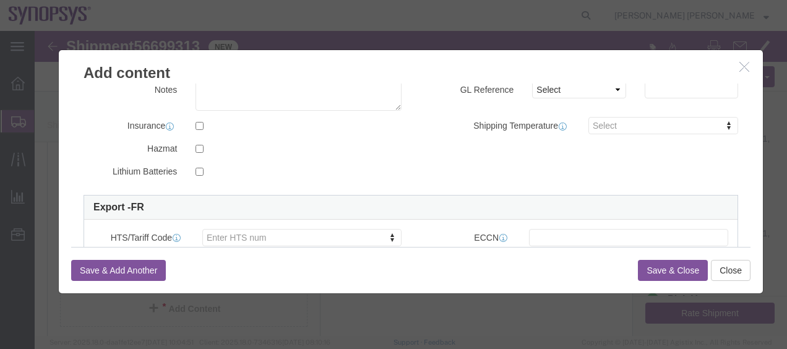
click div "Product Name : This field is required. Commodity library Product Name HW1024-00…"
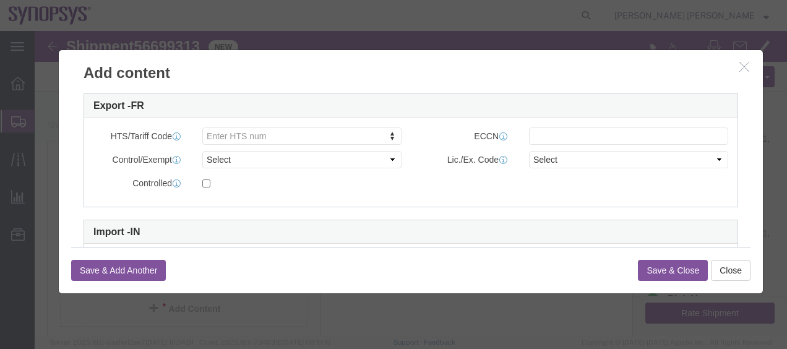
scroll to position [346, 0]
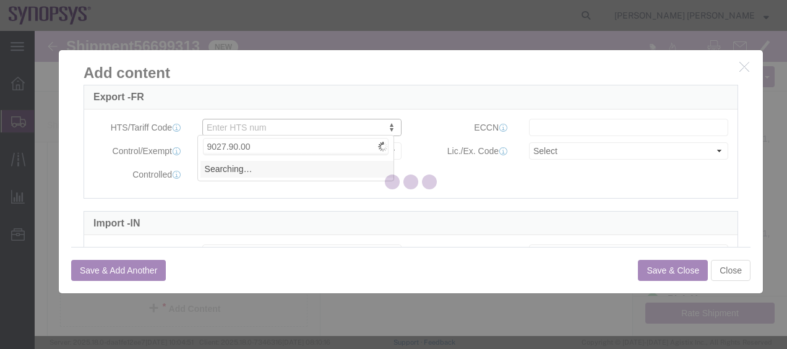
type input "9027.90.00"
click at [429, 178] on div at bounding box center [429, 181] width 7 height 7
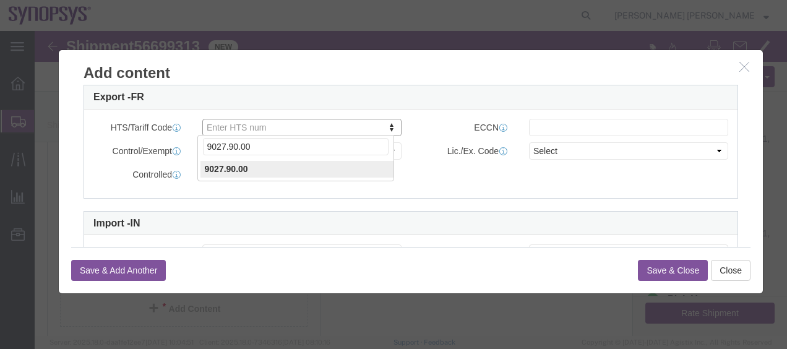
type input "9027.90.00"
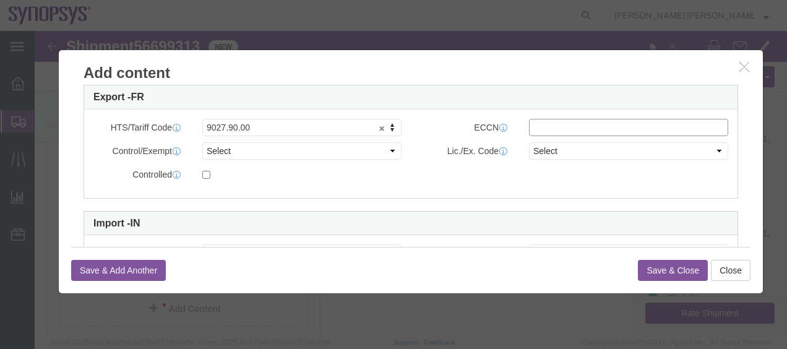
click input "text"
type input "EAR99"
click button "Save & Close"
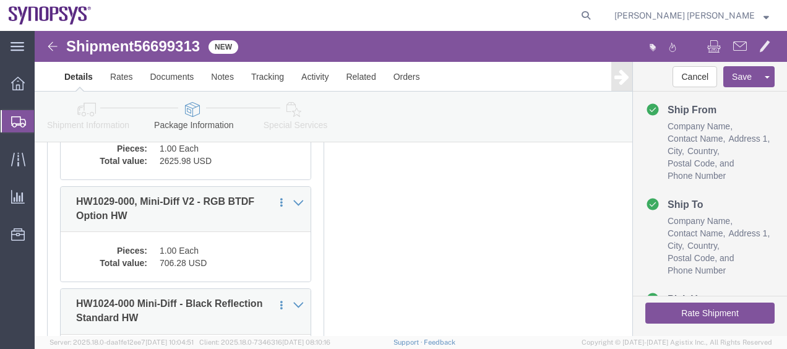
click div "x Package Type Select Bale(s) Basket(s) Bolt(s) Bottle(s) Buckets Bulk Bundle(s…"
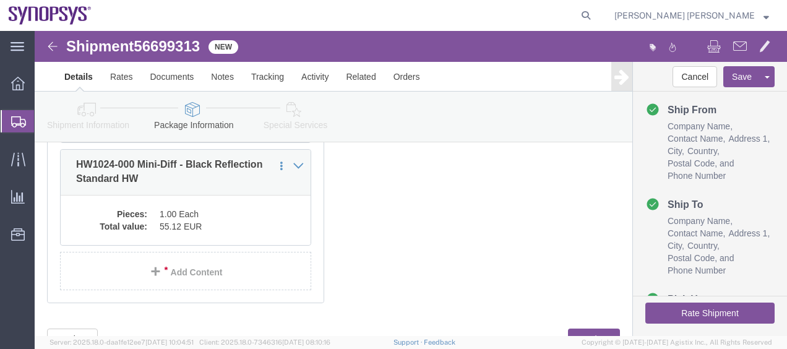
scroll to position [463, 0]
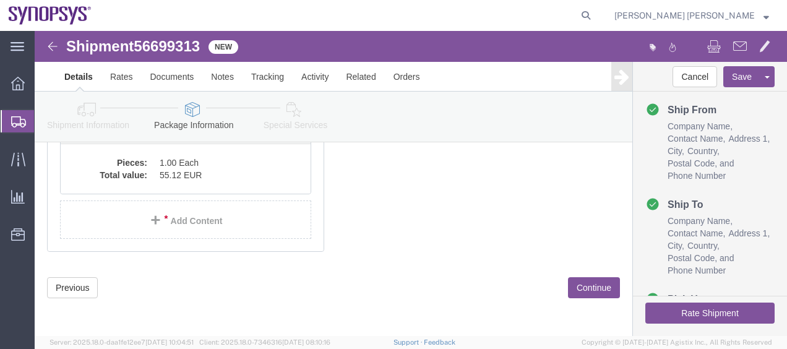
click div "x Package Type Select Bale(s) Basket(s) Bolt(s) Bottle(s) Buckets Bulk Bundle(s…"
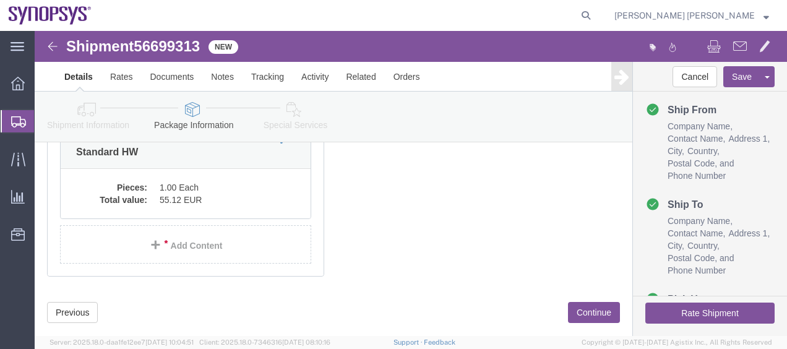
scroll to position [389, 0]
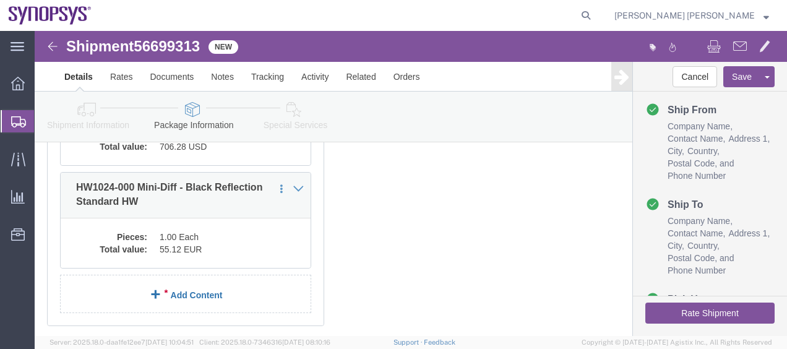
click link "Add Content"
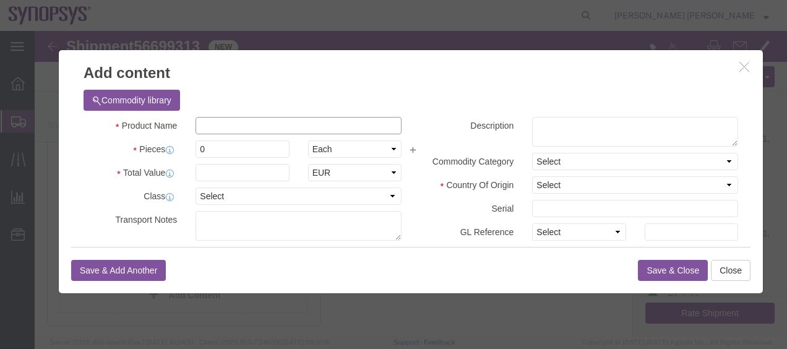
click input "text"
paste input "HW1025-000"
paste input "Mini-Diff - White Reflection Standard HW"
type input "HW1025-000 Mini-Diff - White Reflection Standard HW"
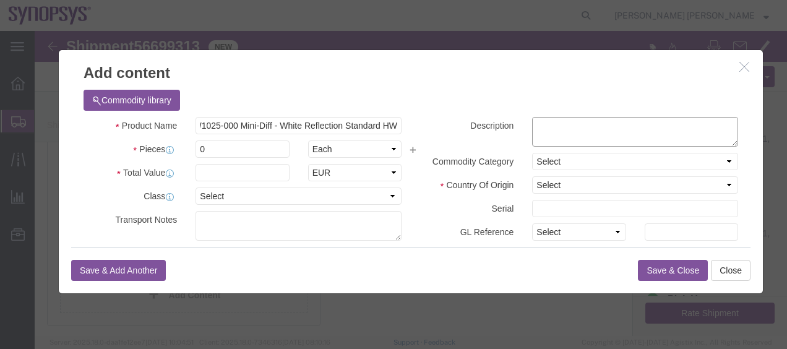
scroll to position [0, 0]
click textarea
paste textarea "Mini-Diff - White Reflection Standard HW"
type textarea "Mini-Diff - White Reflection Standard HW"
drag, startPoint x: 217, startPoint y: 116, endPoint x: 131, endPoint y: 123, distance: 85.6
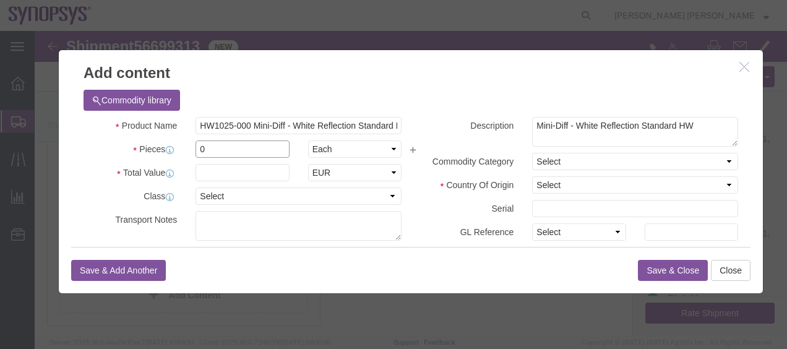
click div "Pieces 0 Select Bag Barrels 100Board Feet Bottle Box Blister Pack Carats Can Ca…"
type input "1"
click input "HW1025-000 Mini-Diff - White Reflection Standard HW"
drag, startPoint x: 210, startPoint y: 92, endPoint x: 146, endPoint y: 90, distance: 64.4
click div "Product Name HW1025-000 Mini-Diff - White Reflection Standard HW"
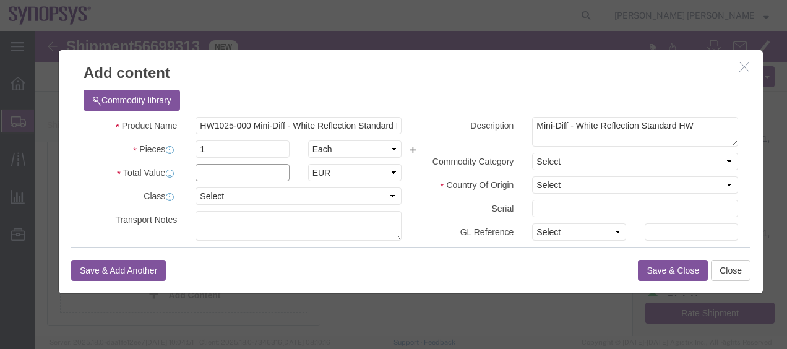
click input "text"
type input "151.90"
click select "Select [GEOGRAPHIC_DATA] [GEOGRAPHIC_DATA] [GEOGRAPHIC_DATA] [GEOGRAPHIC_DATA] …"
select select "FR"
click select "Select [GEOGRAPHIC_DATA] [GEOGRAPHIC_DATA] [GEOGRAPHIC_DATA] [GEOGRAPHIC_DATA] …"
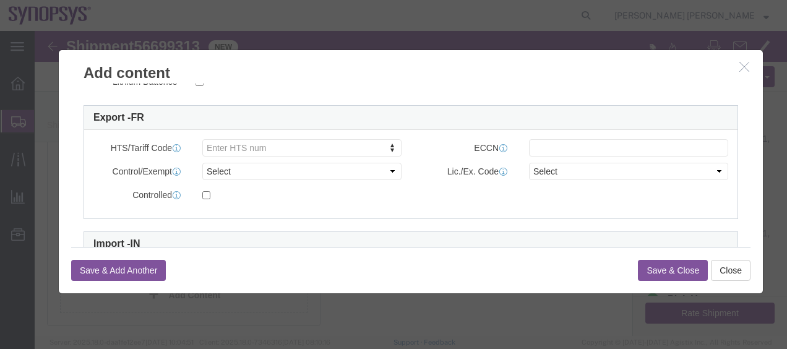
scroll to position [345, 0]
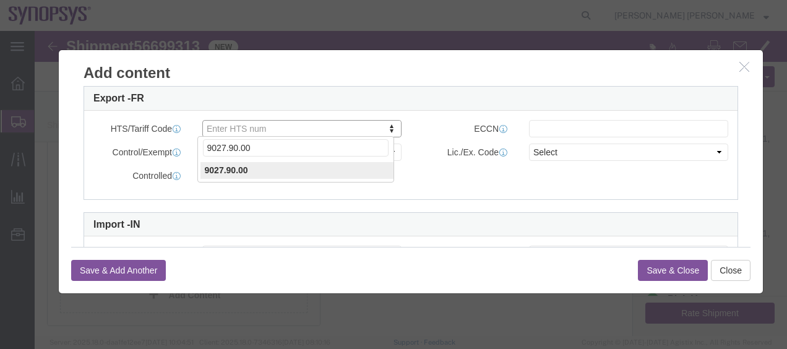
type input "9027.90.00"
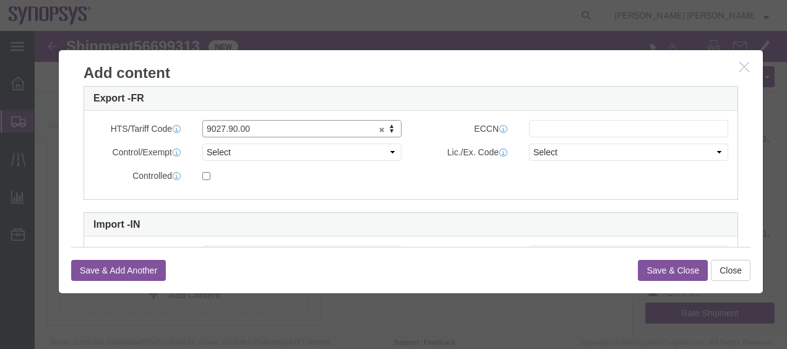
click div
click input "text"
type input "EAR99"
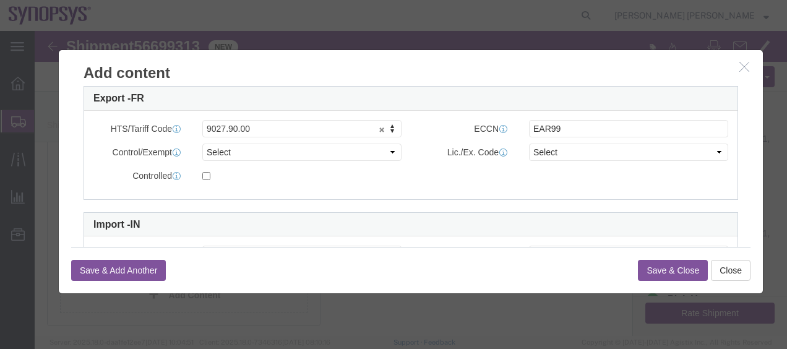
click button "Save & Close"
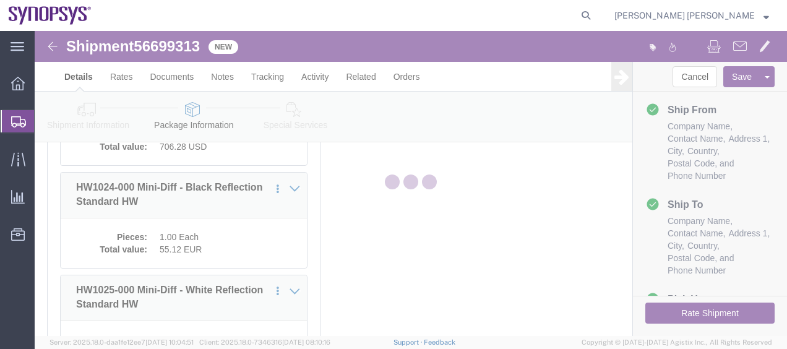
scroll to position [490, 0]
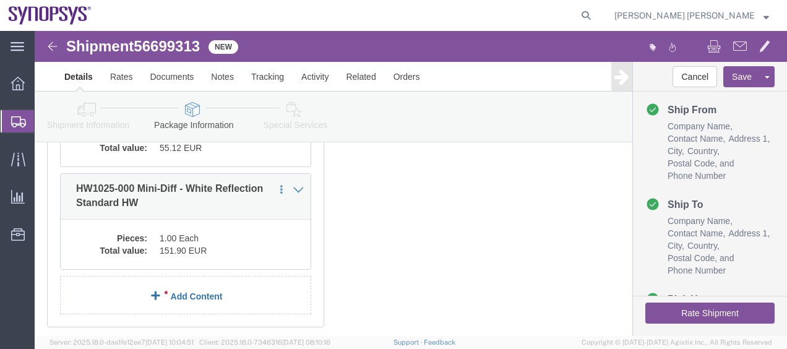
click link "Add Content"
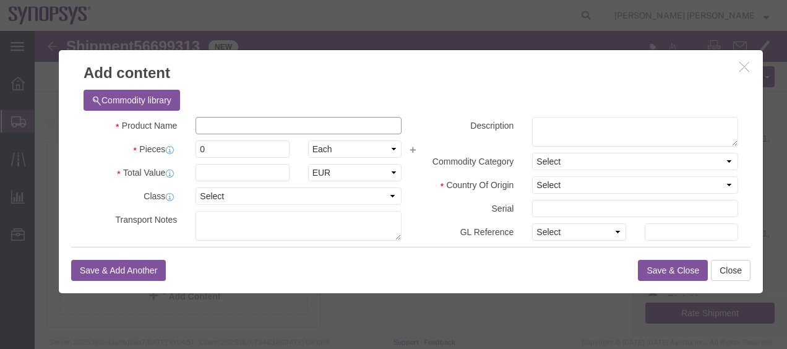
click input "text"
paste input "HW1034-000"
paste input "Mini-Diff V2 - Transmission Standard HW"
type input "HW1034-000 Mini-Diff V2 - Transmission Standard HW"
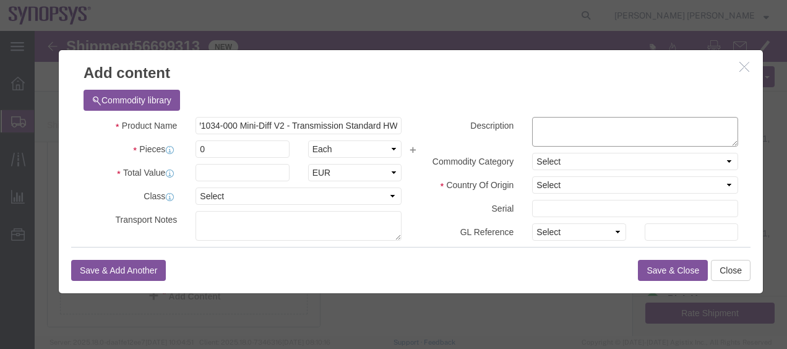
scroll to position [0, 0]
click textarea
paste textarea "Mini-Diff V2 - Transmission Standard HW"
type textarea "Mini-Diff V2 - Transmission Standard HW"
click input "0"
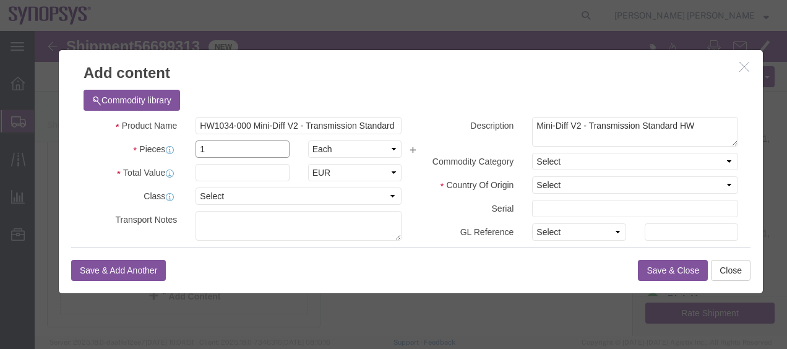
type input "1"
click input "text"
type input "94.32"
click select "Select ADP AED AFN ALL AMD AOA ARS ATS AUD AWG AZN BAM BBD BDT BGL BGN BHD BIF …"
select select "USD"
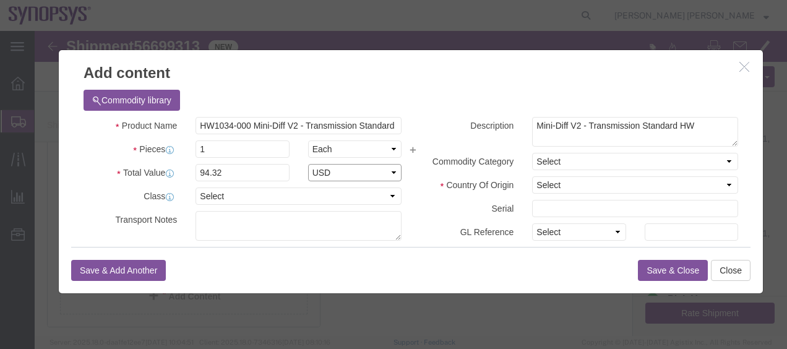
click select "Select ADP AED AFN ALL AMD AOA ARS ATS AUD AWG AZN BAM BBD BDT BGL BGN BHD BIF …"
click label "Serial"
click select "Select [GEOGRAPHIC_DATA] [GEOGRAPHIC_DATA] [GEOGRAPHIC_DATA] [GEOGRAPHIC_DATA] …"
select select "FR"
click select "Select [GEOGRAPHIC_DATA] [GEOGRAPHIC_DATA] [GEOGRAPHIC_DATA] [GEOGRAPHIC_DATA] …"
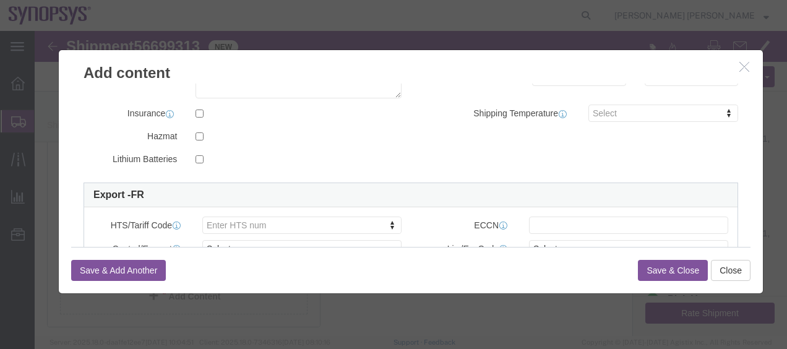
scroll to position [302, 0]
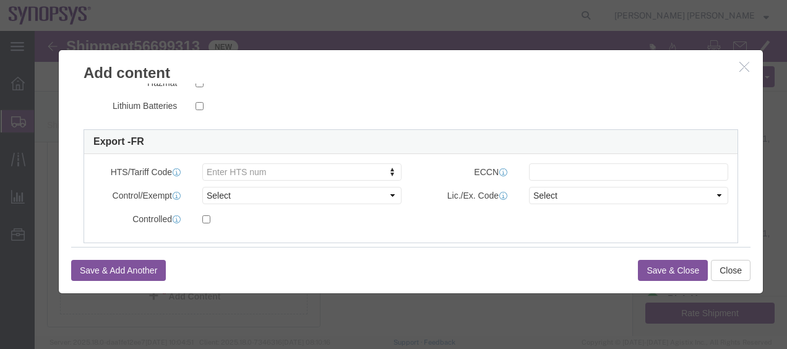
click div "Save & Add Another Save & Close Close"
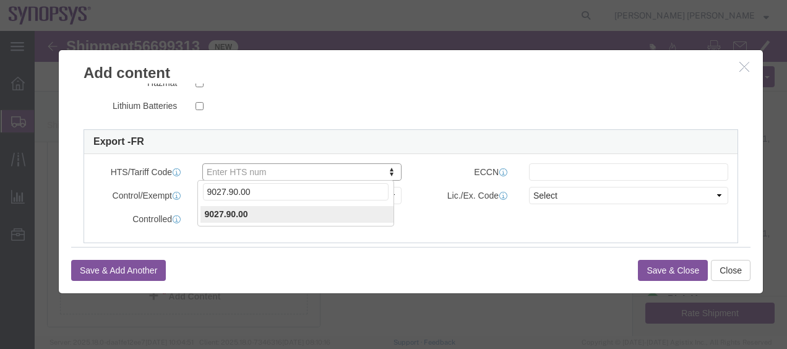
type input "9027.90.00"
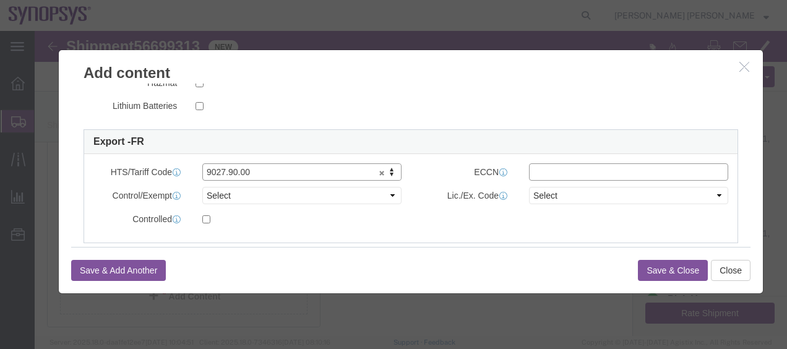
click input "text"
type input "EAR99"
click button "Save & Close"
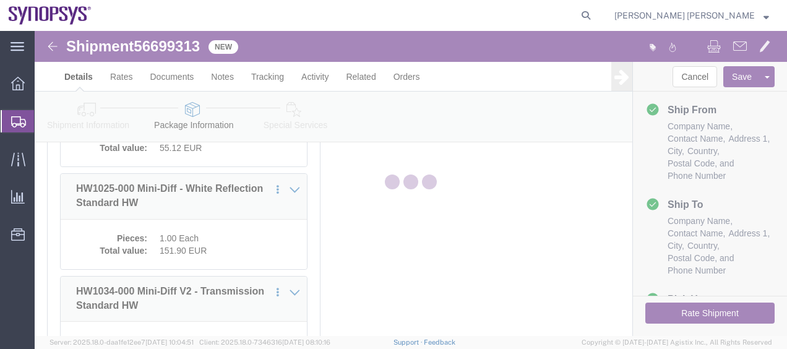
scroll to position [592, 0]
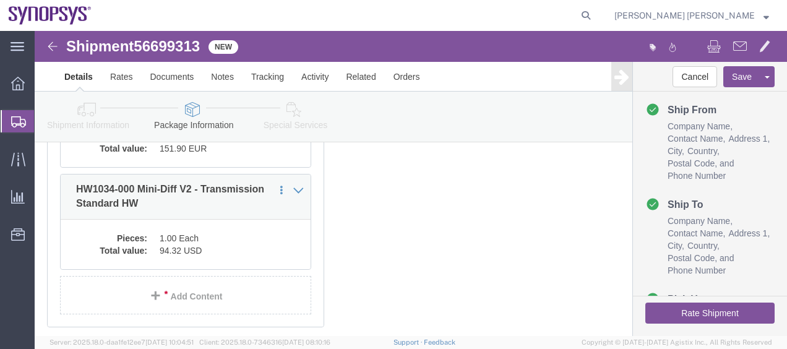
click div "x Package Type Select Bale(s) Basket(s) Bolt(s) Bottle(s) Buckets Bulk Bundle(s…"
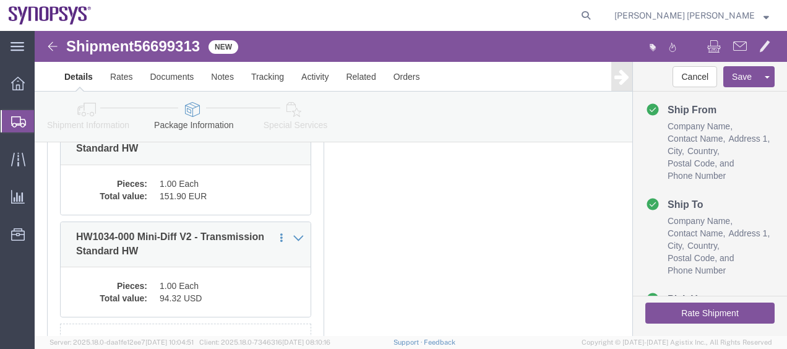
scroll to position [543, 0]
click dd "151.90 EUR"
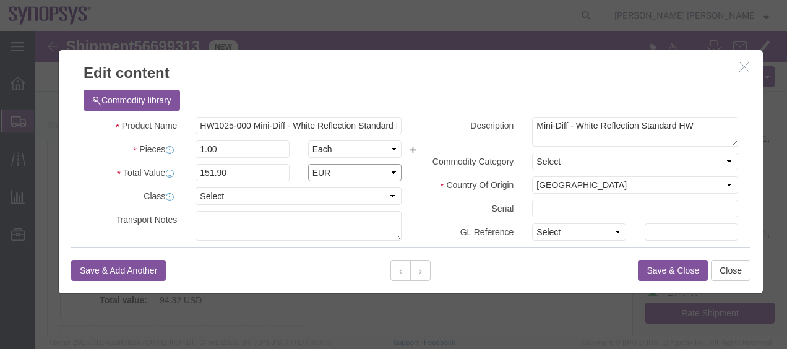
click select "Select ADP AED AFN ALL AMD AOA ARS ATS AUD AWG AZN BAM BBD BDT BGL BGN BHD BIF …"
select select "USD"
click select "Select ADP AED AFN ALL AMD AOA ARS ATS AUD AWG AZN BAM BBD BDT BGL BGN BHD BIF …"
click button "Save & Close"
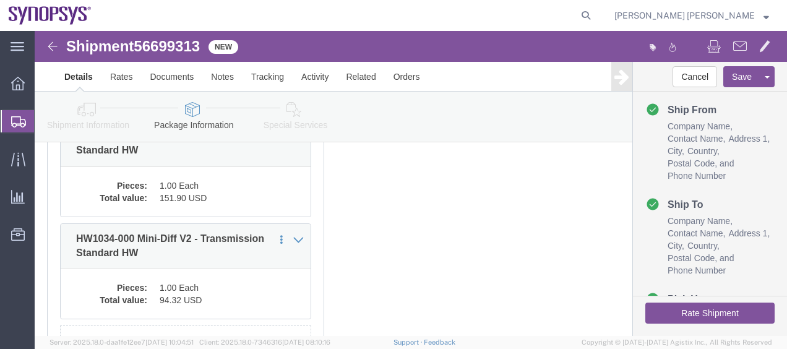
click div "x Package Type Select Bale(s) Basket(s) Bolt(s) Bottle(s) Buckets Bulk Bundle(s…"
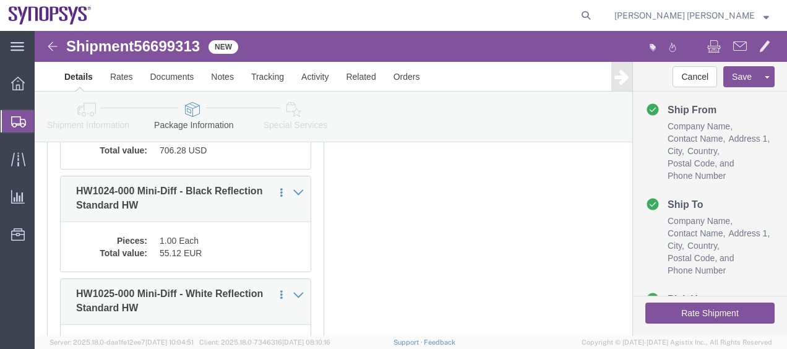
scroll to position [345, 0]
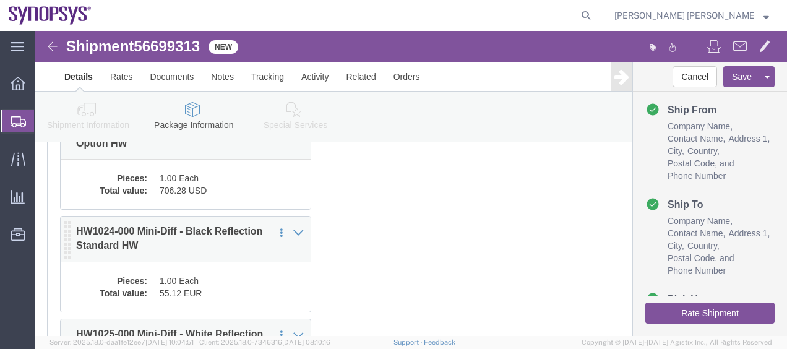
click dd "1.00 Each"
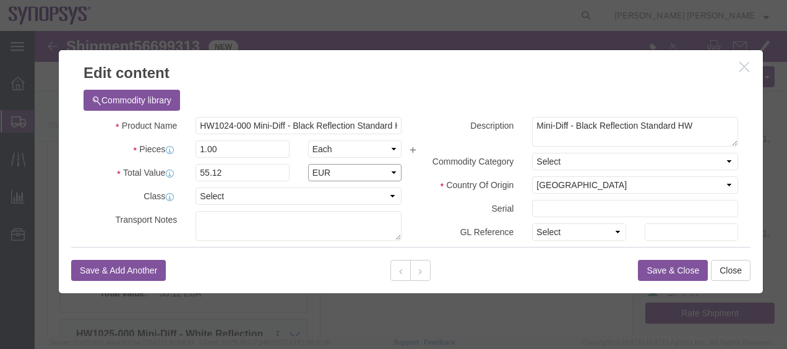
click select "Select ADP AED AFN ALL AMD AOA ARS ATS AUD AWG AZN BAM BBD BDT BGL BGN BHD BIF …"
select select "USD"
click select "Select ADP AED AFN ALL AMD AOA ARS ATS AUD AWG AZN BAM BBD BDT BGL BGN BHD BIF …"
click button "Save & Close"
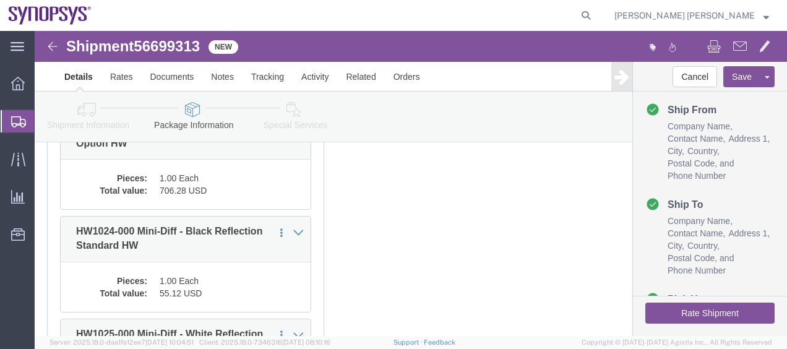
click div "x Package Type Select Bale(s) Basket(s) Bolt(s) Bottle(s) Buckets Bulk Bundle(s…"
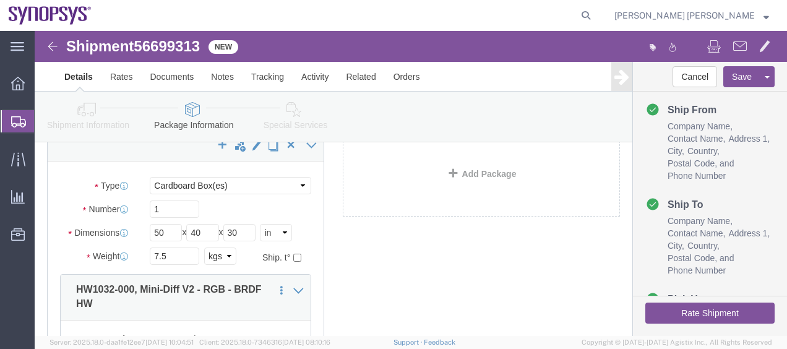
scroll to position [0, 0]
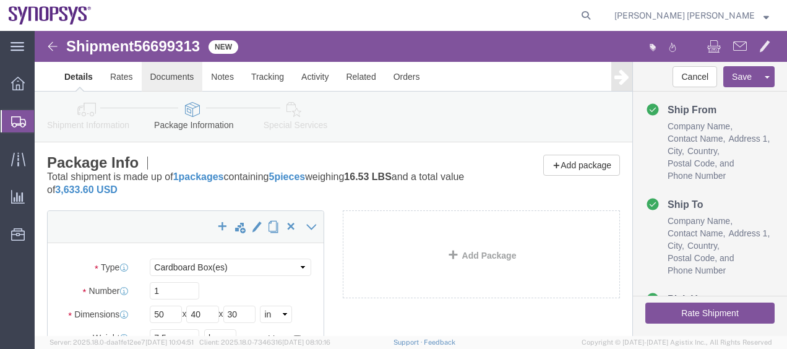
click link "Documents"
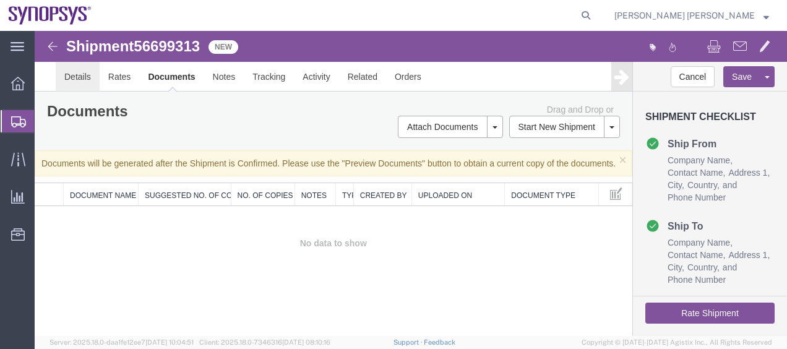
click at [89, 74] on link "Details" at bounding box center [78, 77] width 44 height 30
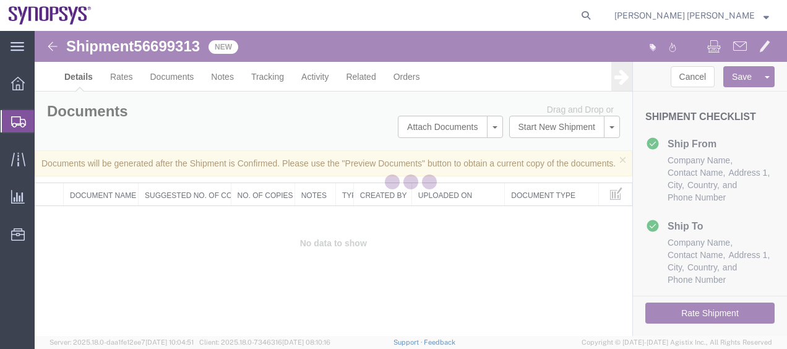
select select "63105"
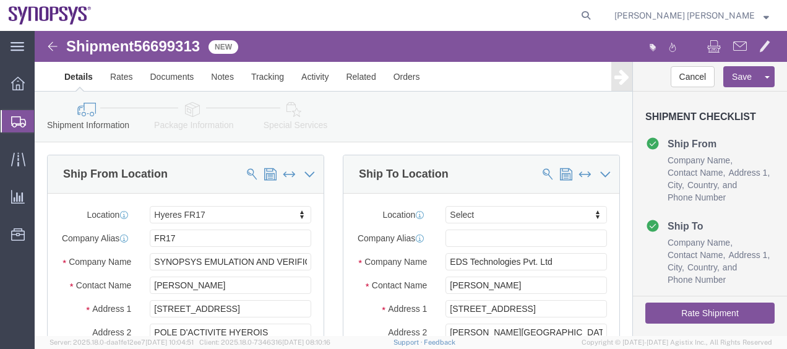
click icon
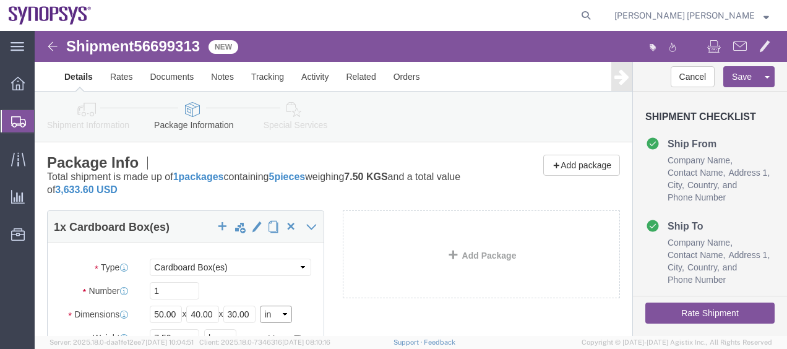
click select "Select cm ft in"
select select "CM"
click select "Select cm ft in"
type input "127.00"
type input "101.60"
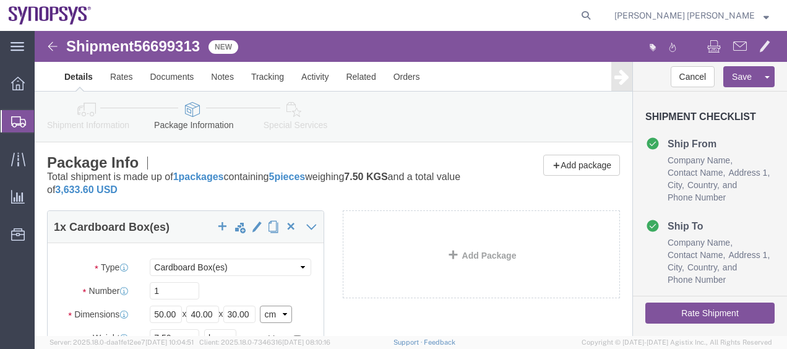
type input "76.20"
drag, startPoint x: 119, startPoint y: 280, endPoint x: 166, endPoint y: 279, distance: 47.7
click div "Length 127.00 x Width 101.60 x Height 76.20 Select cm ft in"
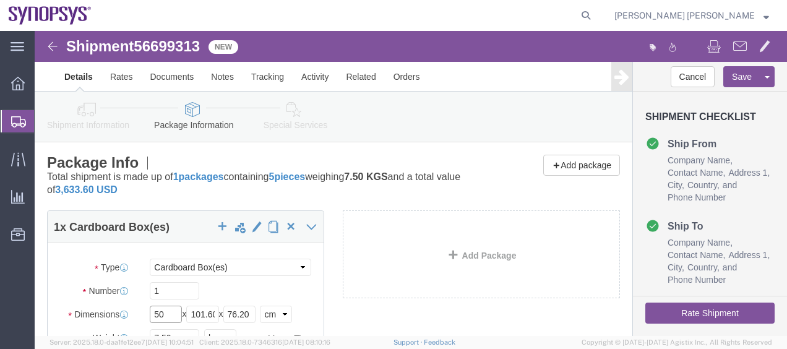
type input "50"
type input "40"
type input "30"
click div "1 x Cardboard Box(es) Package Type Select Bale(s) Basket(s) Bolt(s) Bottle(s) B…"
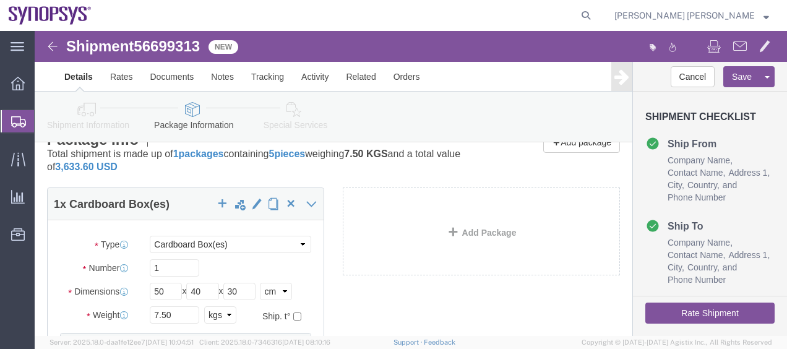
scroll to position [25, 0]
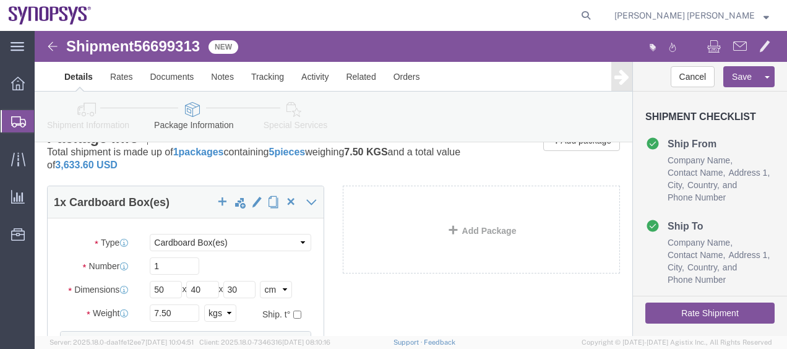
click button "Rate Shipment"
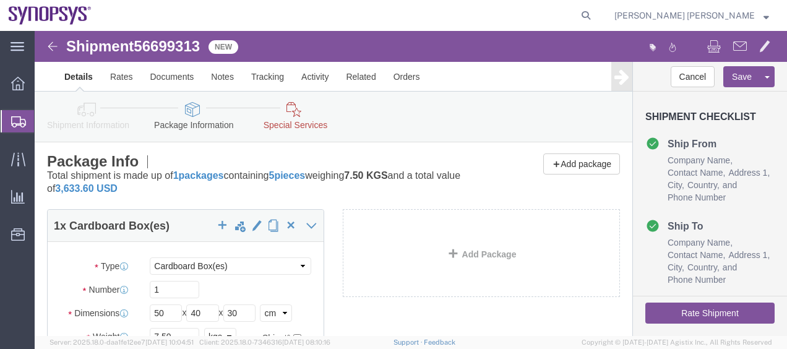
scroll to position [0, 0]
click link "Special Services"
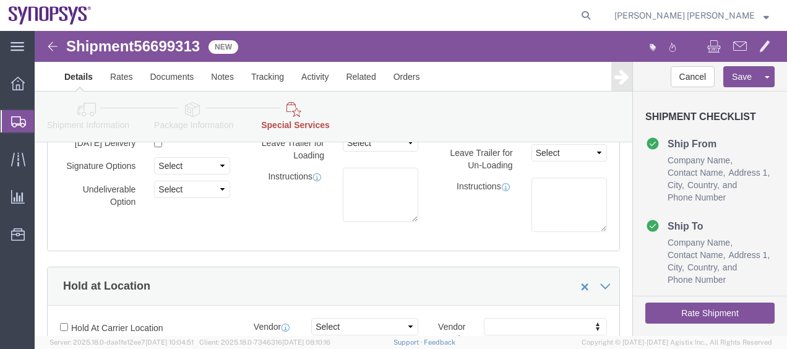
scroll to position [124, 0]
click textarea
type textarea "f"
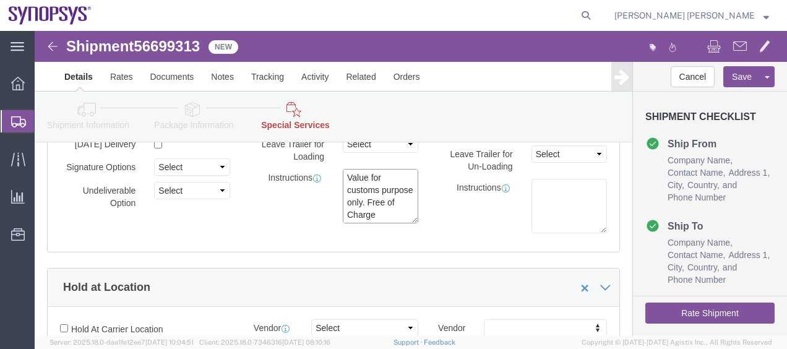
scroll to position [9, 0]
type textarea "Value for customs purpose only. Free of Charge shipment."
click div "Instructions"
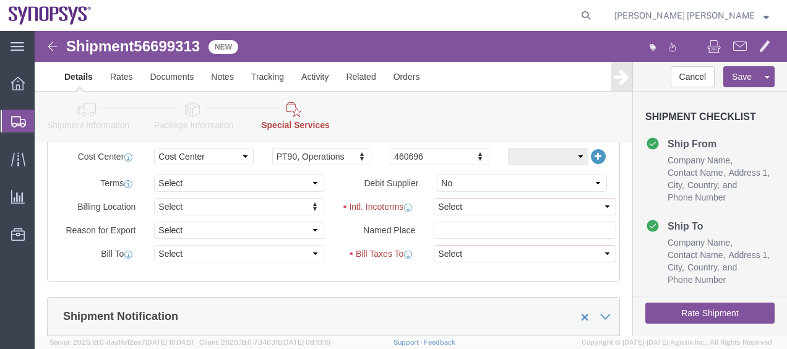
scroll to position [619, 0]
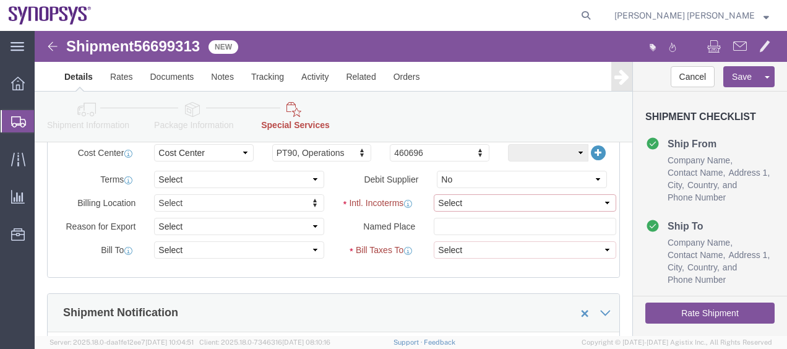
click select "Select Carriage Insurance Paid Carriage Paid To Cost and Freight Cost Insurance…"
select select "DAP"
click select "Select Carriage Insurance Paid Carriage Paid To Cost and Freight Cost Insurance…"
select select "SHIP"
select select "RCPN"
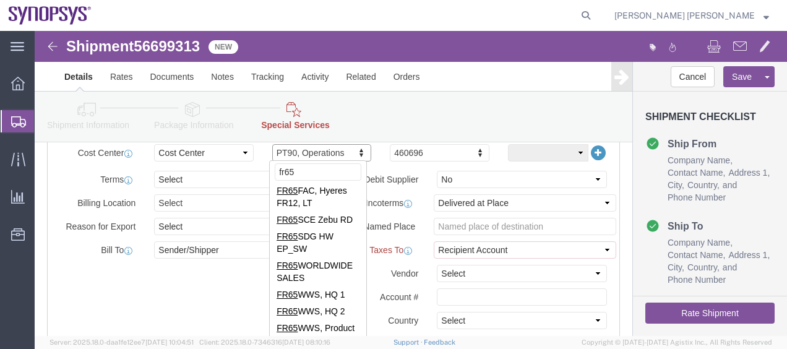
scroll to position [0, 0]
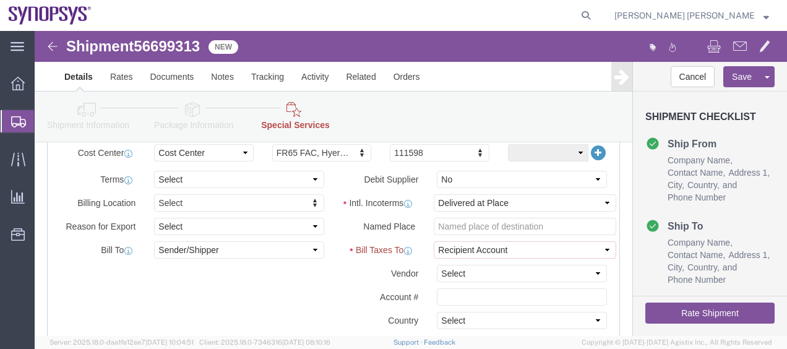
click div "Intl. Incoterms Select Carriage Insurance Paid Carriage Paid To Cost and Freigh…"
type input "h"
type input "g"
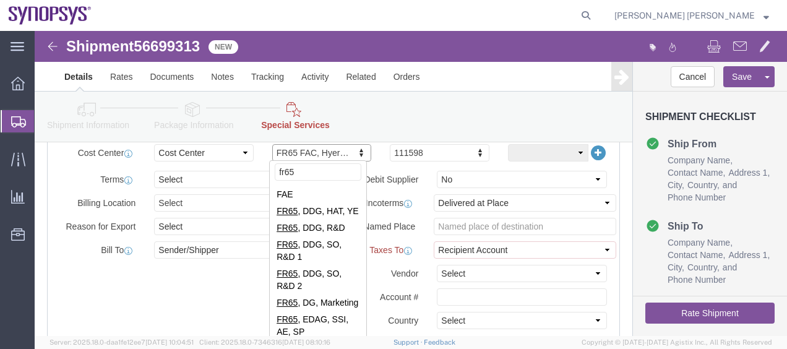
scroll to position [581, 0]
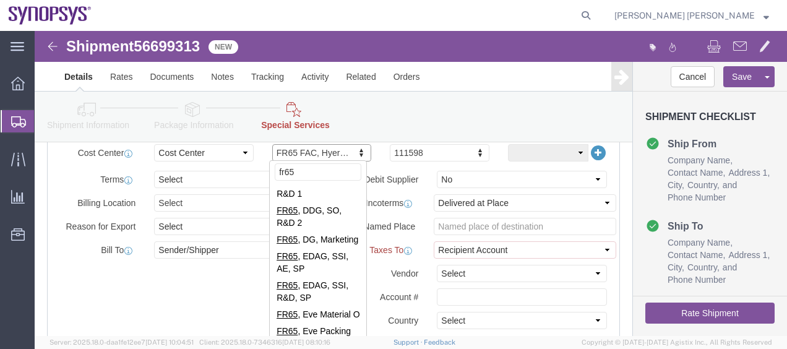
drag, startPoint x: 328, startPoint y: 299, endPoint x: 366, endPoint y: 346, distance: 60.3
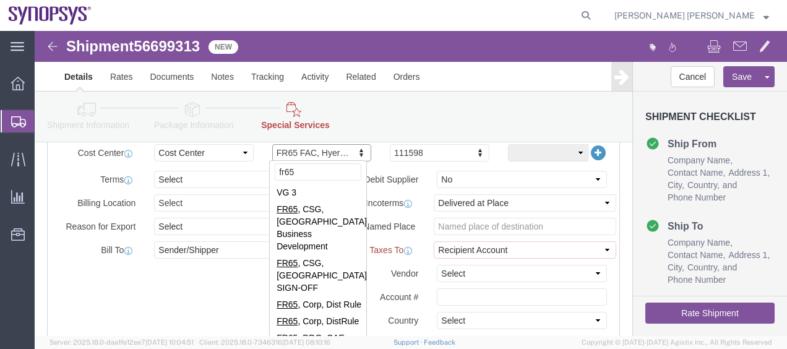
scroll to position [0, 0]
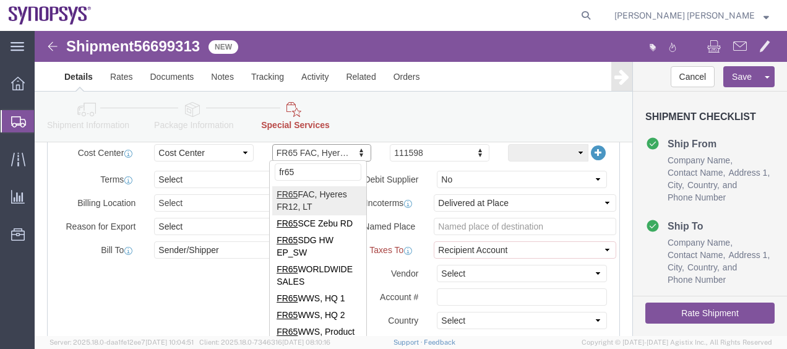
type input "fr65"
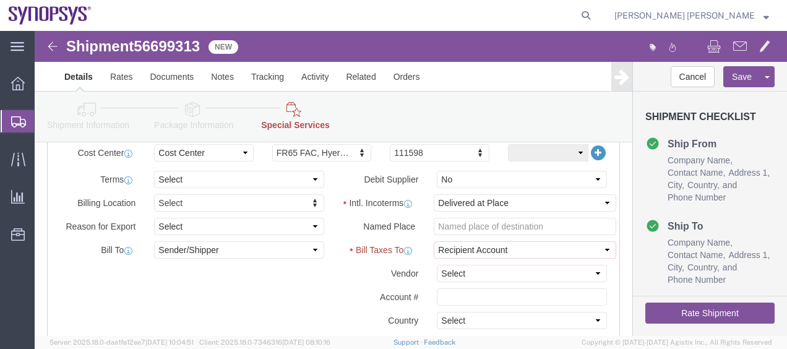
click div "Account #"
click select "Select Recipient Account Sender/Shipper Third Party Account"
click div "Intl. Incoterms Select Carriage Insurance Paid Carriage Paid To Cost and Freigh…"
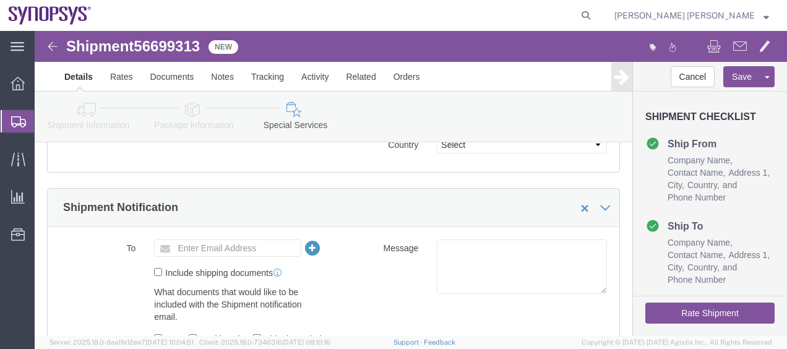
scroll to position [817, 0]
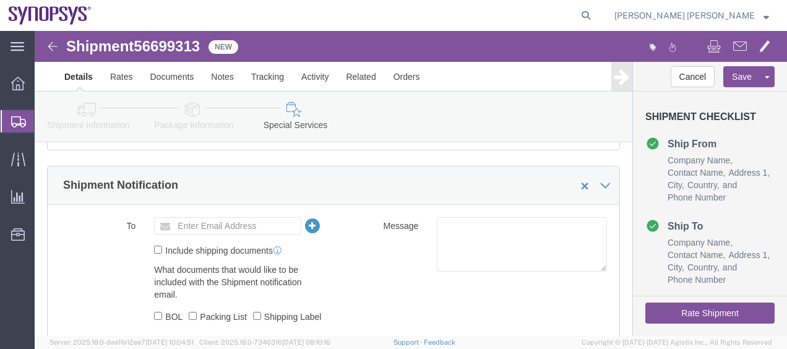
click button "Rate Shipment"
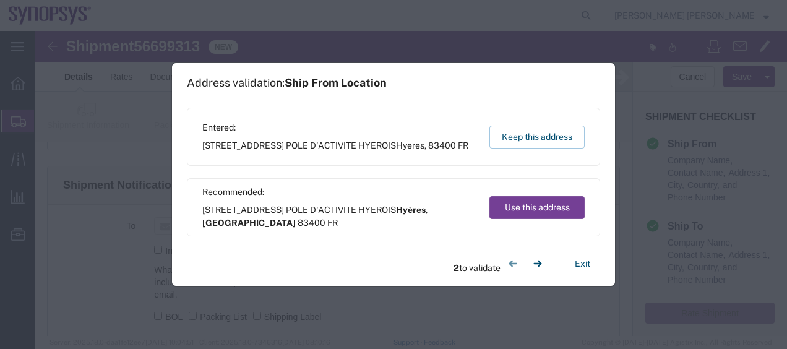
click at [572, 199] on button "Use this address" at bounding box center [536, 207] width 95 height 23
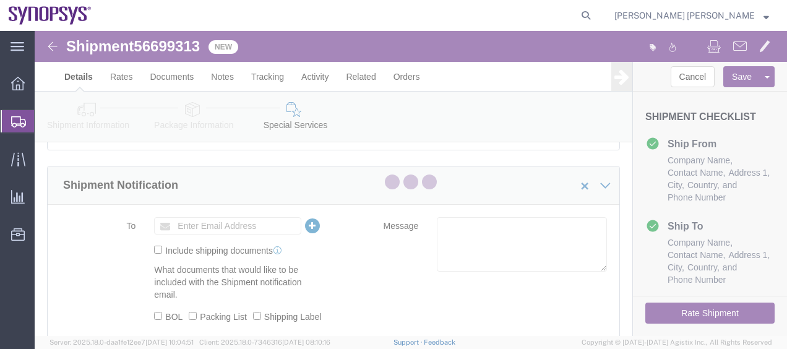
scroll to position [0, 0]
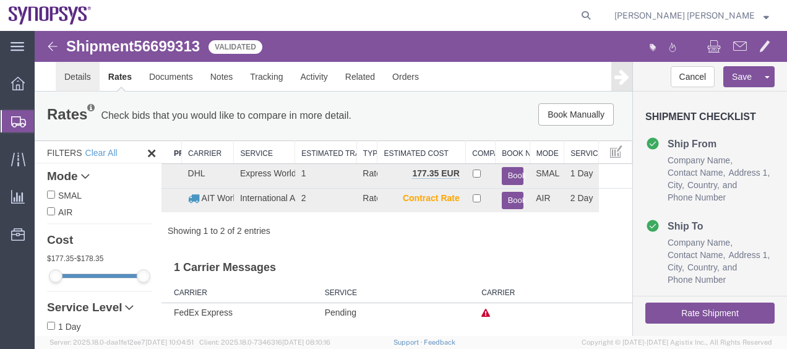
click at [90, 79] on link "Details" at bounding box center [78, 77] width 44 height 30
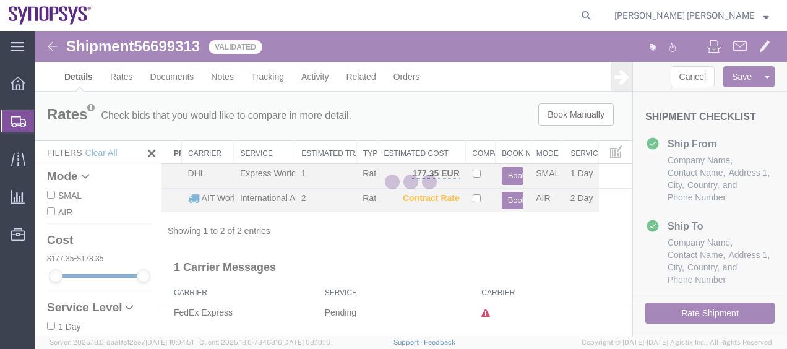
select select "63105"
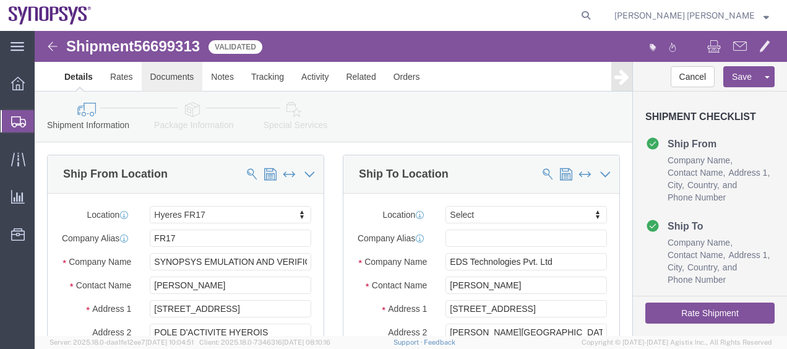
click link "Documents"
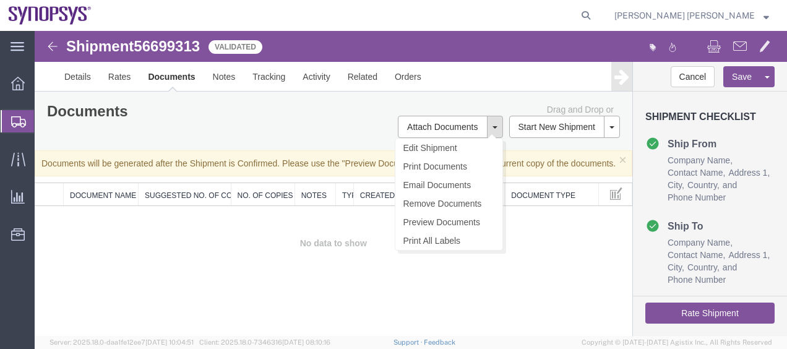
click at [494, 124] on button at bounding box center [495, 127] width 16 height 22
click at [452, 223] on link "Preview Documents" at bounding box center [448, 222] width 107 height 19
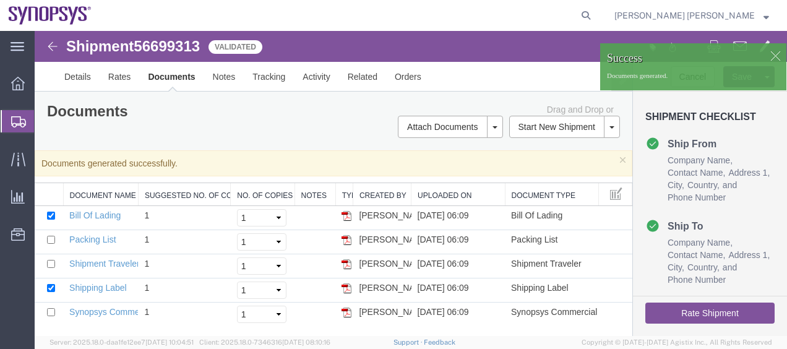
click at [351, 114] on div "Drag and Drop or Attach Documents Edit Shipment Print Documents Email Documents…" at bounding box center [481, 120] width 296 height 35
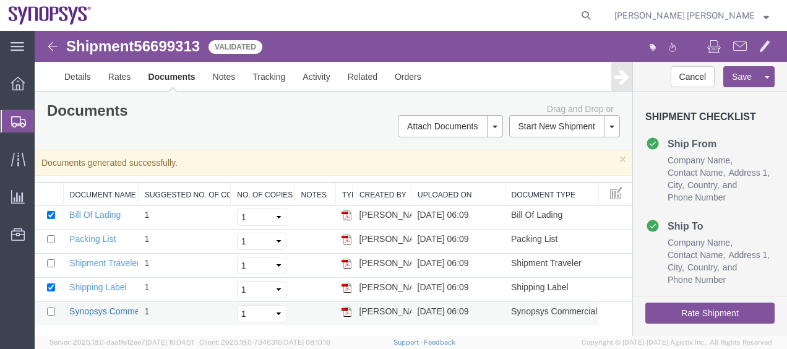
click at [120, 308] on link "Synopsys Commercial Invoice" at bounding box center [127, 311] width 116 height 10
click at [0, 0] on span "Shipment Manager" at bounding box center [0, 0] width 0 height 0
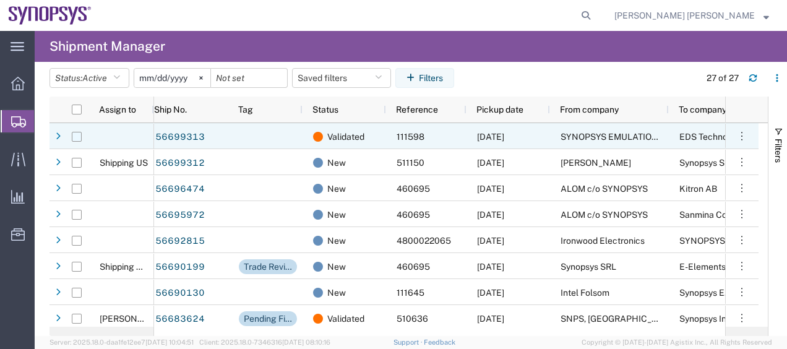
click at [78, 140] on input "Press Space to toggle row selection (unchecked)" at bounding box center [77, 137] width 10 height 10
checkbox input "true"
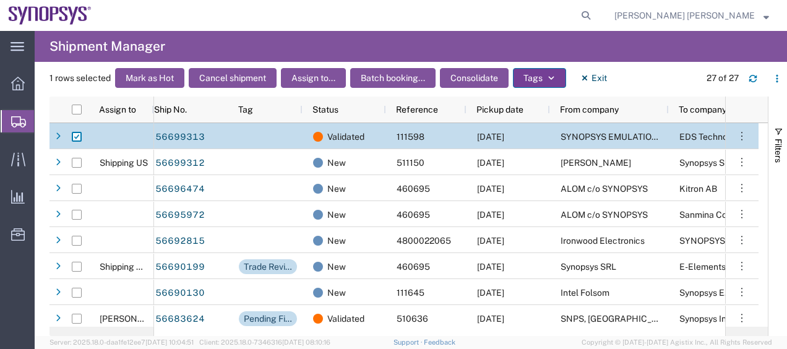
click at [515, 75] on button "Tags" at bounding box center [539, 78] width 53 height 20
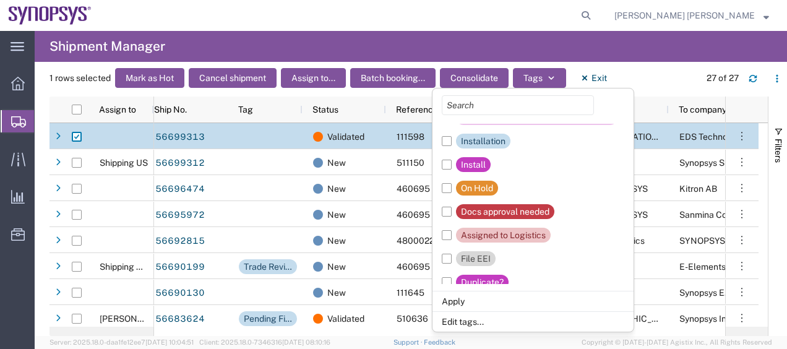
scroll to position [224, 0]
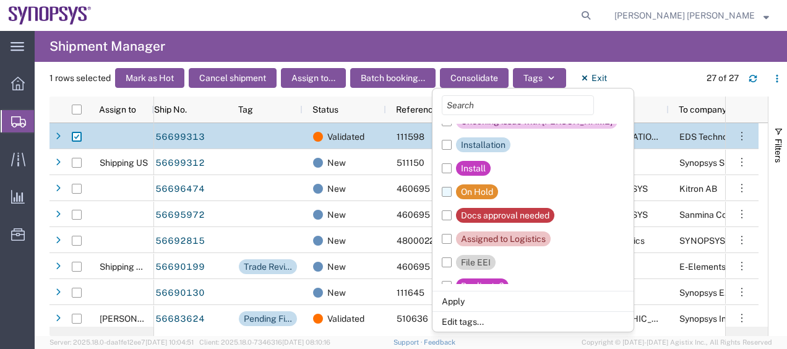
click at [448, 194] on label "On Hold" at bounding box center [470, 192] width 56 height 24
click at [0, 0] on input "On Hold" at bounding box center [0, 0] width 0 height 0
click at [448, 215] on label "Docs approval needed" at bounding box center [498, 216] width 113 height 24
click at [0, 0] on input "Docs approval needed" at bounding box center [0, 0] width 0 height 0
click at [480, 302] on li "Apply" at bounding box center [532, 301] width 201 height 20
